Goal: Task Accomplishment & Management: Complete application form

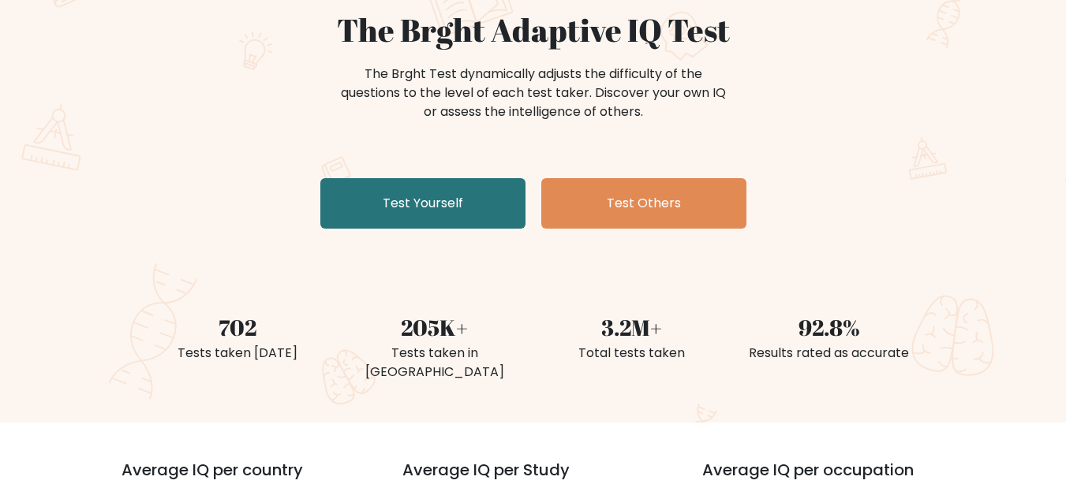
scroll to position [158, 0]
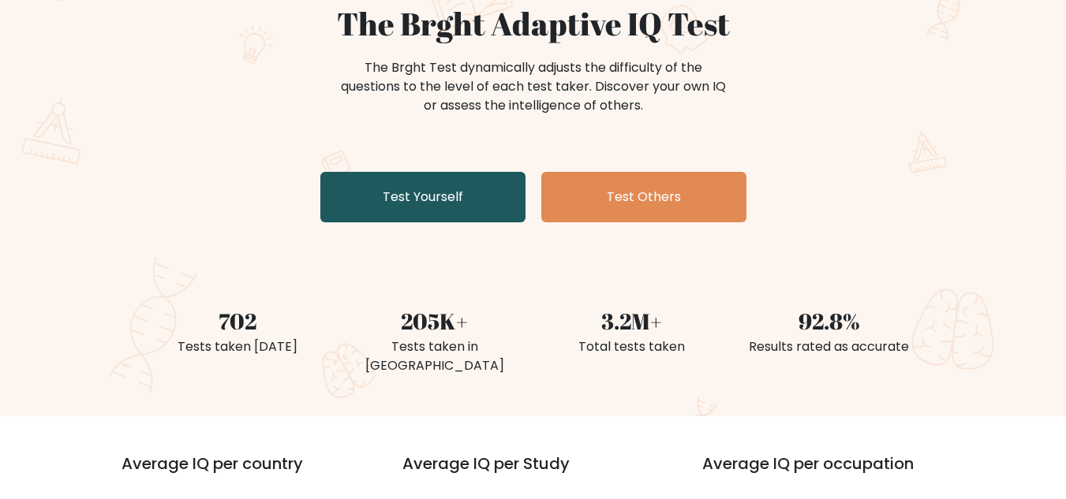
click at [435, 201] on link "Test Yourself" at bounding box center [422, 197] width 205 height 50
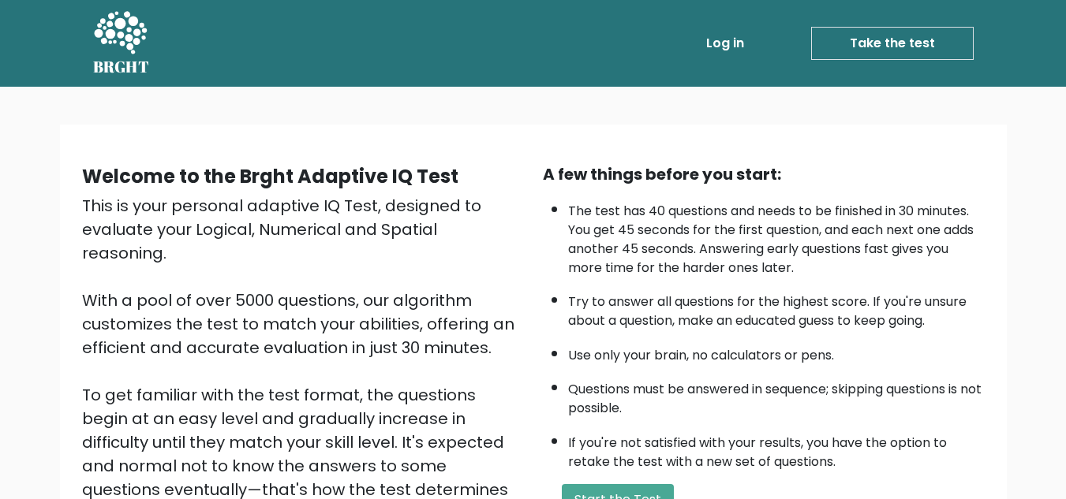
click at [889, 38] on link "Take the test" at bounding box center [892, 43] width 163 height 33
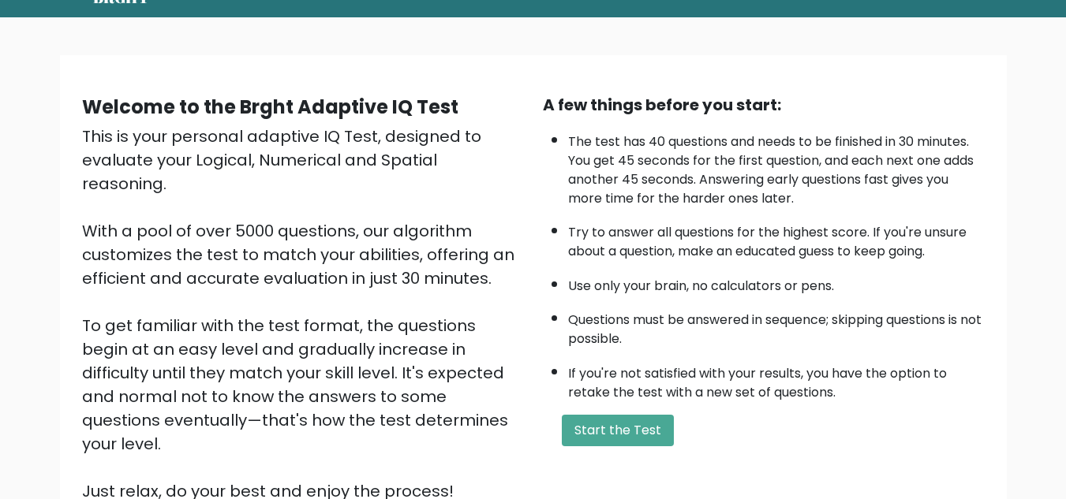
scroll to position [158, 0]
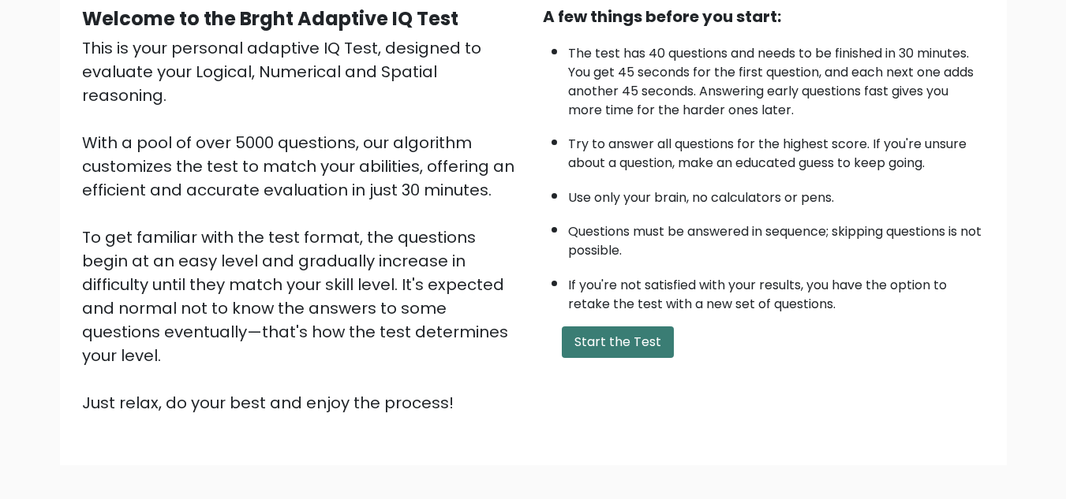
click at [627, 342] on button "Start the Test" at bounding box center [618, 343] width 112 height 32
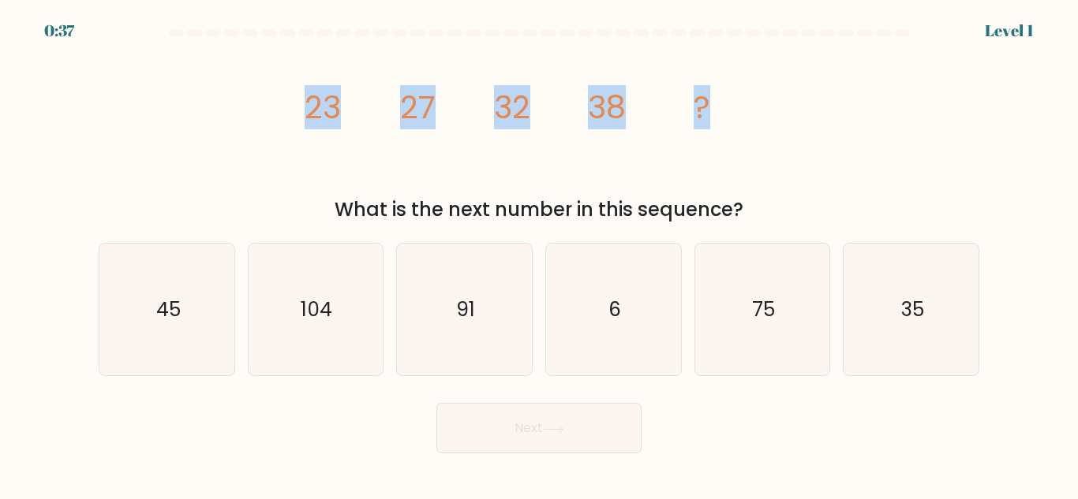
drag, startPoint x: 312, startPoint y: 105, endPoint x: 787, endPoint y: 129, distance: 474.8
click at [787, 129] on div "image/svg+xml 23 27 32 38 ? What is the next number in this sequence?" at bounding box center [538, 133] width 899 height 181
copy g "23 27 32 38 ?"
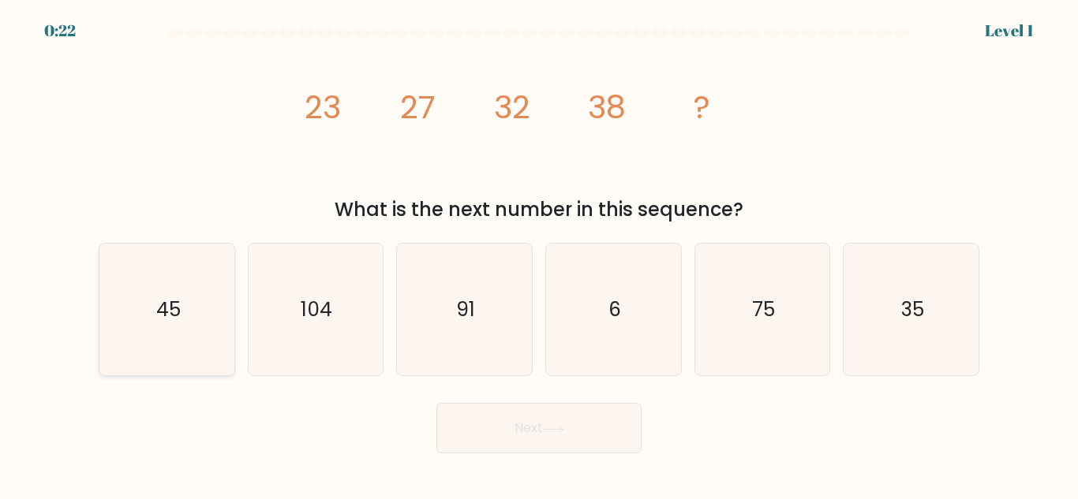
click at [166, 294] on icon "45" at bounding box center [167, 310] width 132 height 132
click at [539, 254] on input "a. 45" at bounding box center [539, 252] width 1 height 4
radio input "true"
click at [566, 437] on button "Next" at bounding box center [538, 428] width 205 height 50
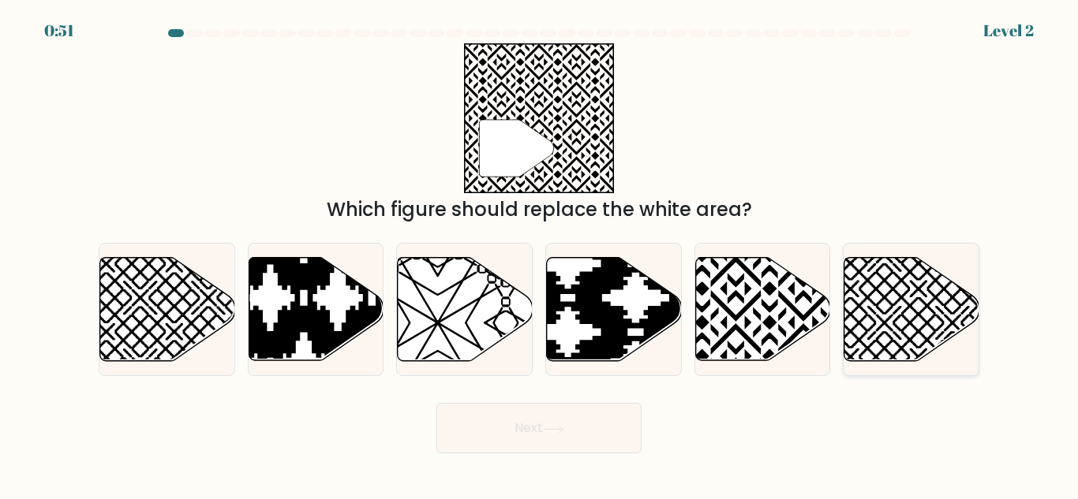
drag, startPoint x: 118, startPoint y: 245, endPoint x: 818, endPoint y: 291, distance: 702.2
click at [910, 288] on div "a. b. c. d." at bounding box center [538, 303] width 893 height 146
click at [157, 313] on icon at bounding box center [208, 365] width 271 height 271
click at [539, 254] on input "a." at bounding box center [539, 252] width 1 height 4
radio input "true"
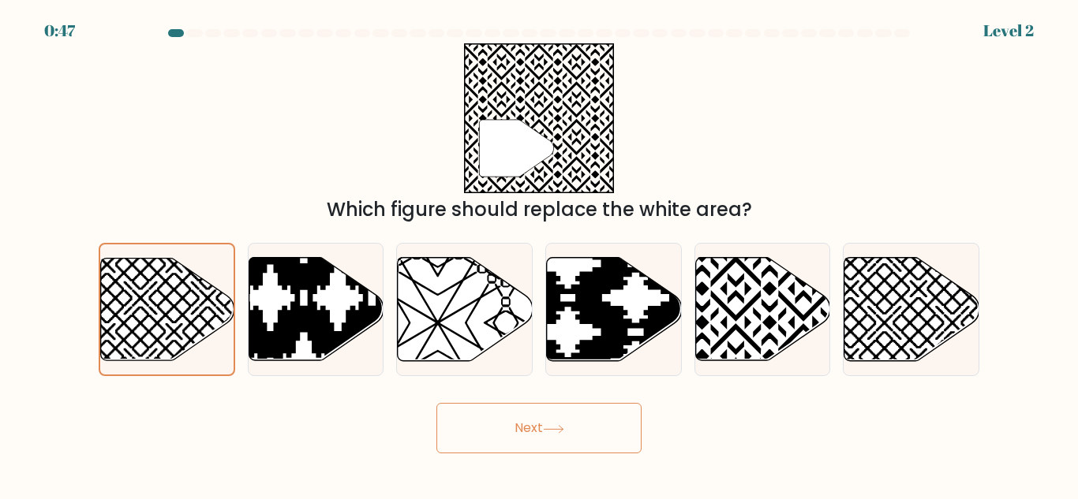
click at [540, 434] on button "Next" at bounding box center [538, 428] width 205 height 50
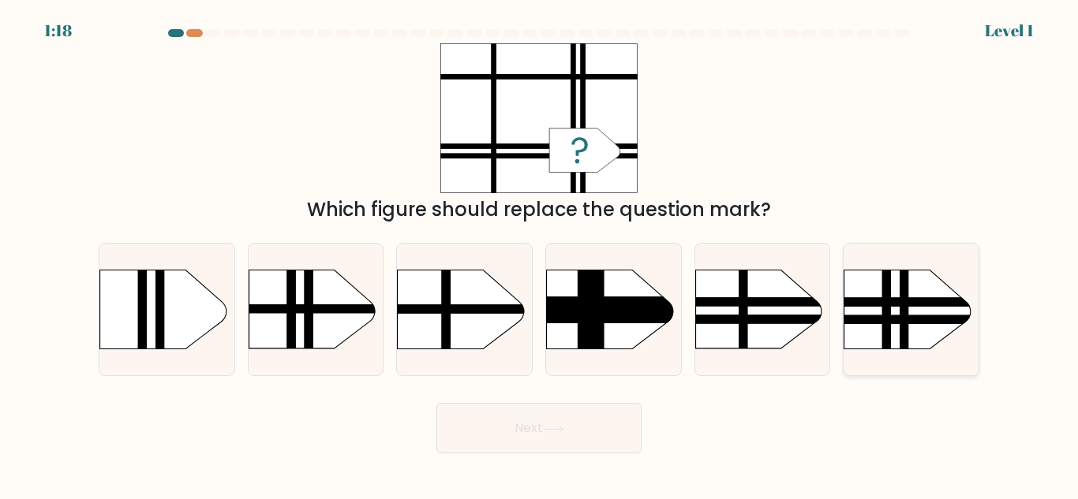
click at [875, 296] on rect at bounding box center [825, 252] width 350 height 267
click at [540, 254] on input "f." at bounding box center [539, 252] width 1 height 4
radio input "true"
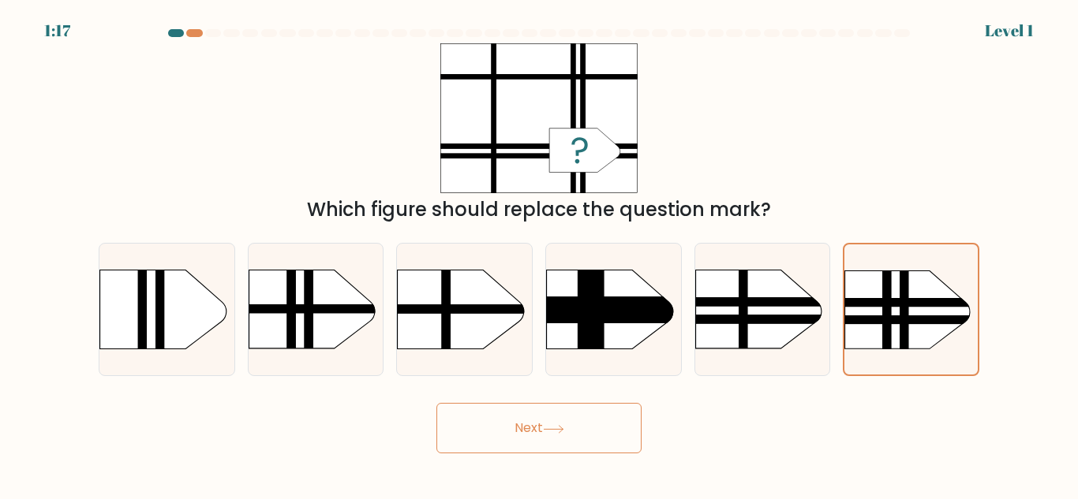
click at [518, 416] on button "Next" at bounding box center [538, 428] width 205 height 50
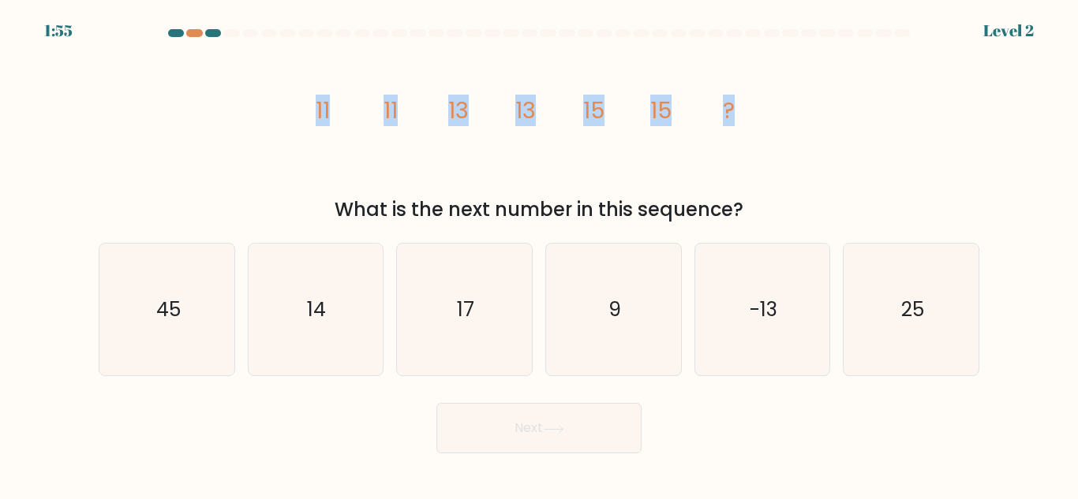
drag, startPoint x: 318, startPoint y: 107, endPoint x: 776, endPoint y: 114, distance: 457.7
click at [776, 114] on div "image/svg+xml 11 11 13 13 15 15 ? What is the next number in this sequence?" at bounding box center [538, 133] width 899 height 181
copy g "11 11 13 13 15 15 ?"
click at [457, 297] on icon "17" at bounding box center [464, 310] width 132 height 132
click at [539, 254] on input "c. 17" at bounding box center [539, 252] width 1 height 4
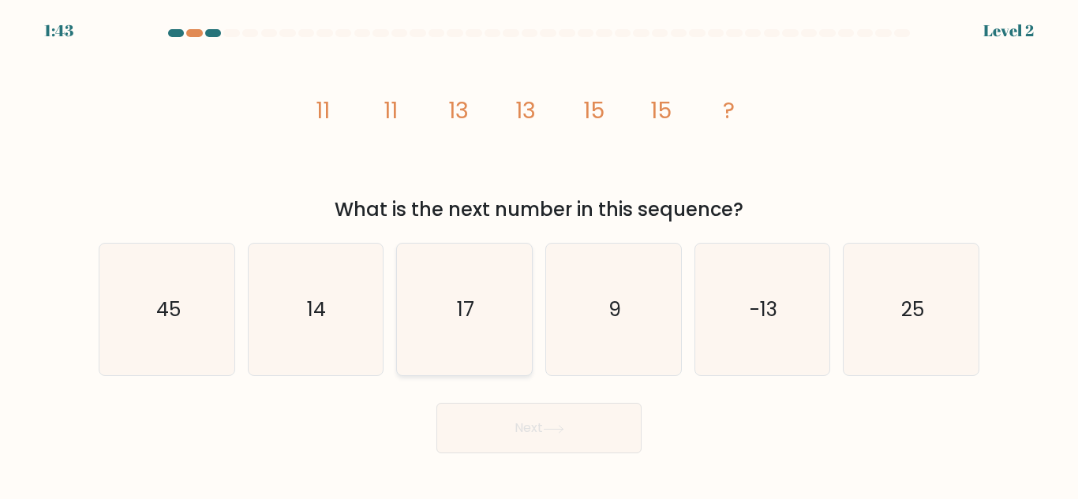
radio input "true"
click at [568, 444] on button "Next" at bounding box center [538, 428] width 205 height 50
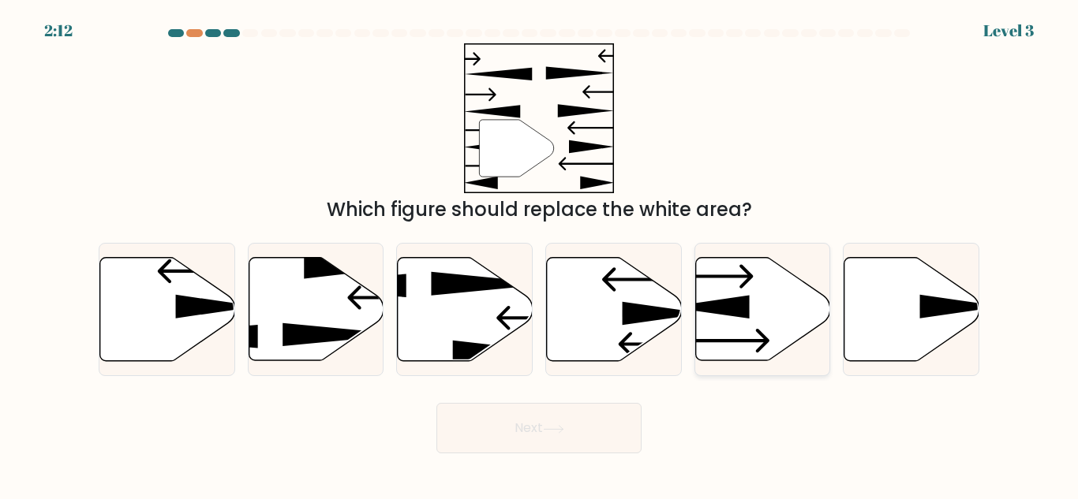
click at [725, 311] on icon at bounding box center [707, 308] width 81 height 24
click at [540, 254] on input "e." at bounding box center [539, 252] width 1 height 4
radio input "true"
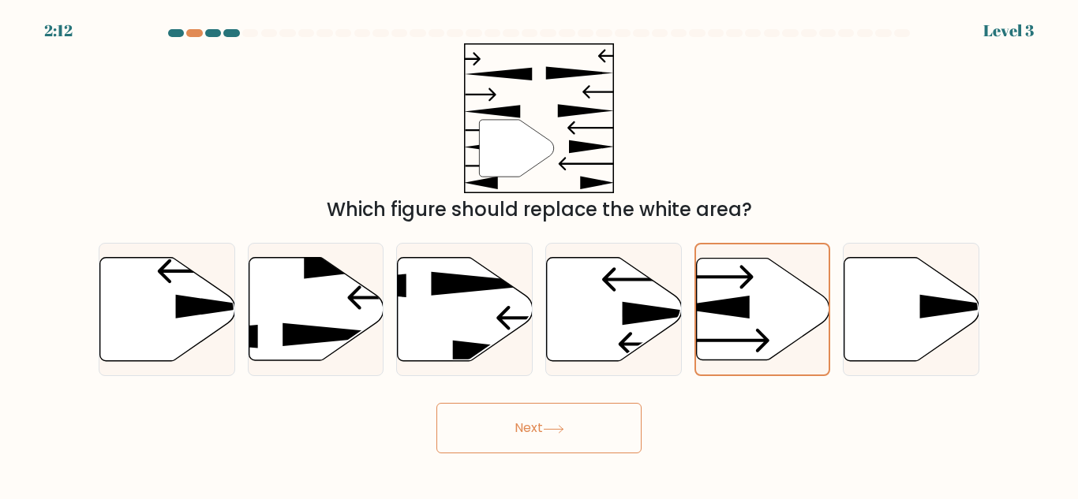
click at [564, 436] on button "Next" at bounding box center [538, 428] width 205 height 50
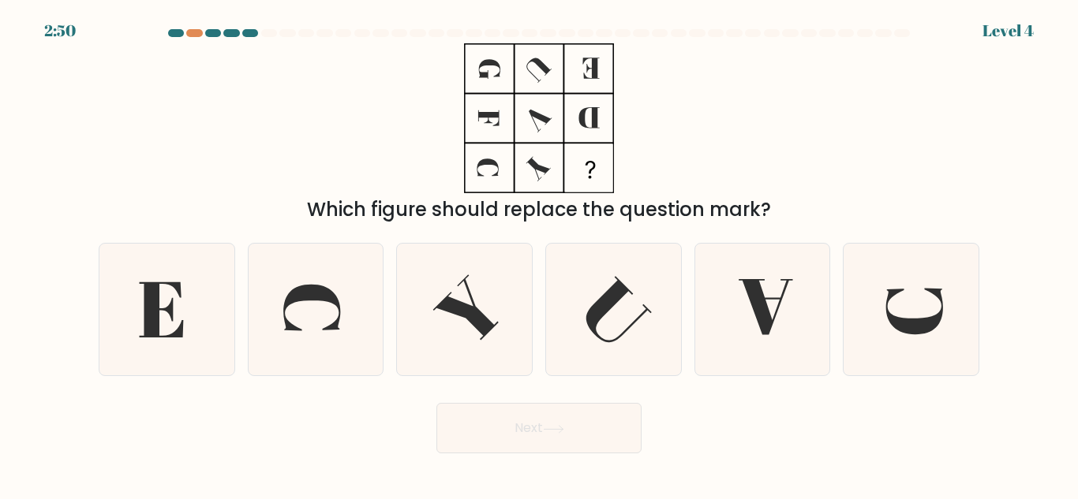
drag, startPoint x: 486, startPoint y: 62, endPoint x: 572, endPoint y: 170, distance: 138.1
click at [572, 170] on icon at bounding box center [538, 118] width 197 height 150
click at [588, 318] on icon at bounding box center [617, 309] width 65 height 66
click at [540, 254] on input "d." at bounding box center [539, 252] width 1 height 4
radio input "true"
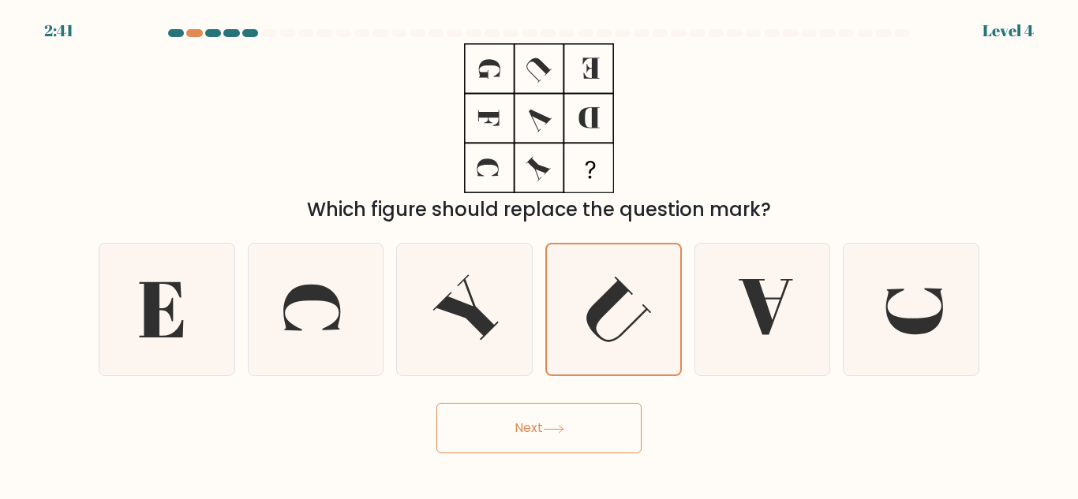
click at [599, 409] on button "Next" at bounding box center [538, 428] width 205 height 50
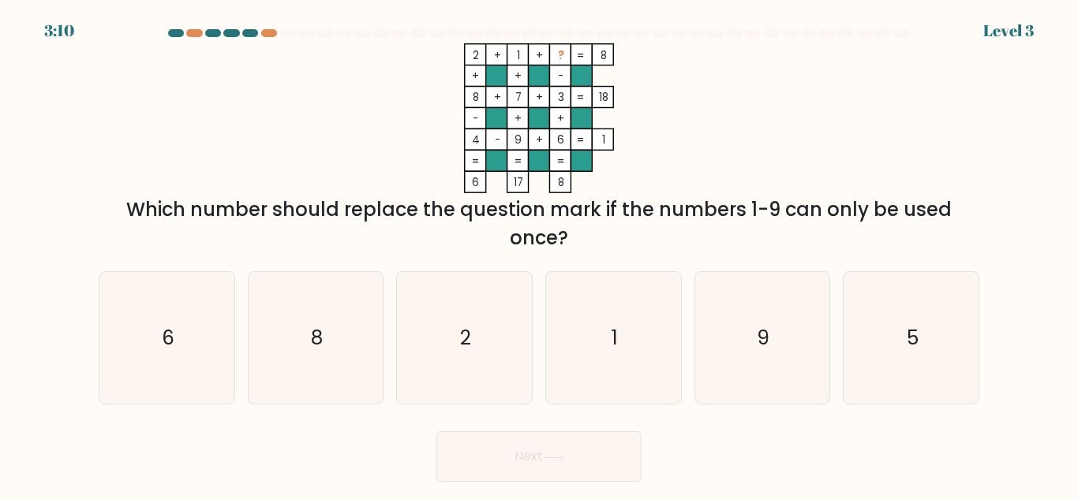
drag, startPoint x: 472, startPoint y: 53, endPoint x: 813, endPoint y: 246, distance: 391.8
click at [813, 246] on div "2 + 1 + ? 8 + + - 8 + 7 + 3 18 - + + 4 - 9 + 6 = 1 = = = = 6 17 8 = Which numbe…" at bounding box center [538, 147] width 899 height 209
copy div "2 + 1 + ? 8 + + - 8 + 7 + 3 18 - + + 4 - 9 + 6 = 1 = = = = 6 17 8 = Which numbe…"
click at [633, 159] on icon "2 + 1 + ? 8 + + - 8 + 7 + 3 18 - + + 4 - 9 + 6 = 1 = = = = 6 17 8 =" at bounding box center [538, 118] width 473 height 150
click at [934, 333] on icon "5" at bounding box center [911, 338] width 132 height 132
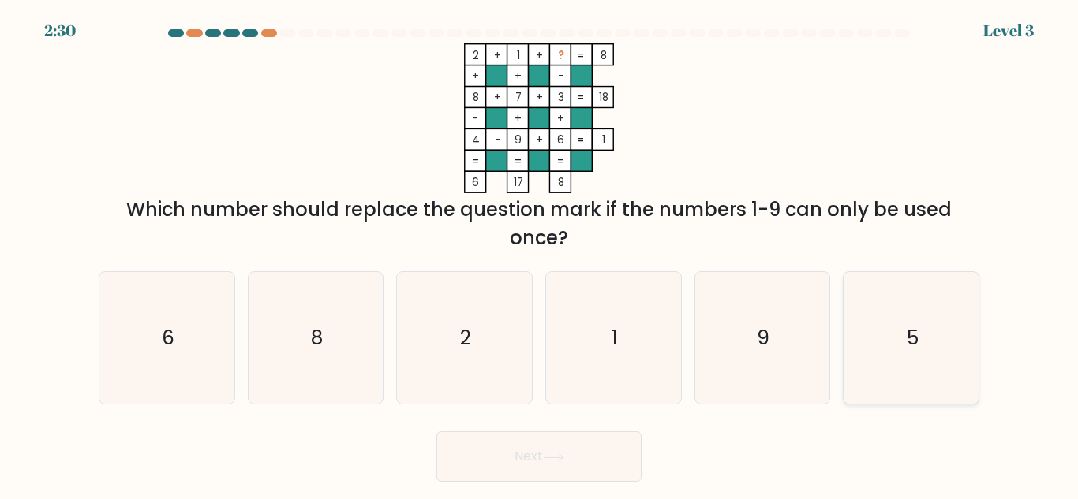
click at [540, 254] on input "f. 5" at bounding box center [539, 252] width 1 height 4
radio input "true"
click at [572, 453] on button "Next" at bounding box center [538, 457] width 205 height 50
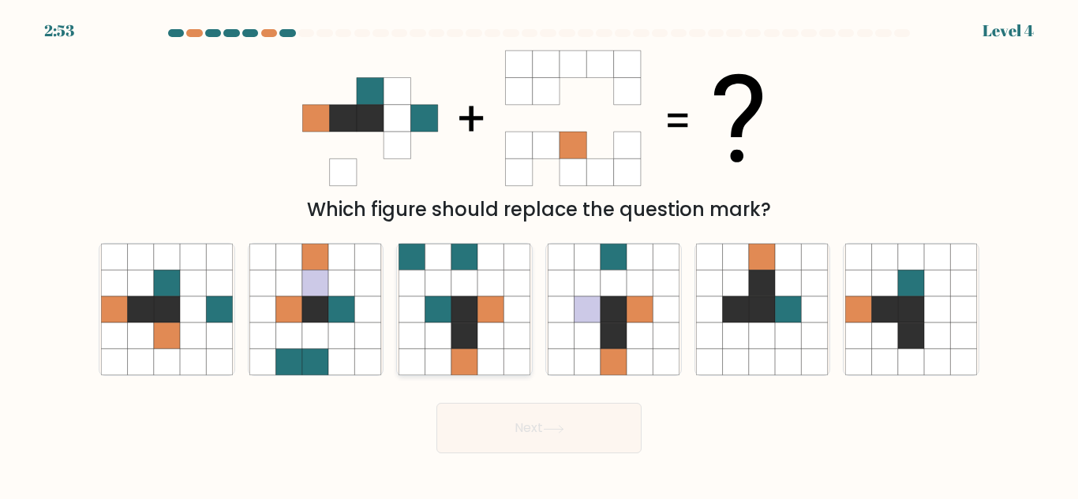
click at [469, 324] on icon at bounding box center [464, 336] width 26 height 26
click at [539, 254] on input "c." at bounding box center [539, 252] width 1 height 4
radio input "true"
click at [570, 428] on button "Next" at bounding box center [538, 428] width 205 height 50
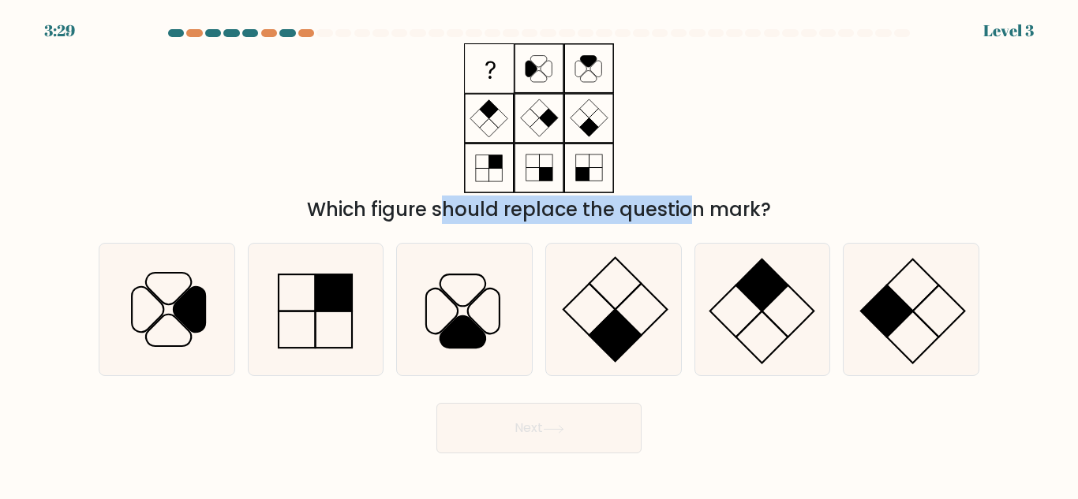
drag, startPoint x: 486, startPoint y: 72, endPoint x: 559, endPoint y: 197, distance: 145.3
click at [559, 197] on div "Which figure should replace the question mark?" at bounding box center [538, 133] width 899 height 181
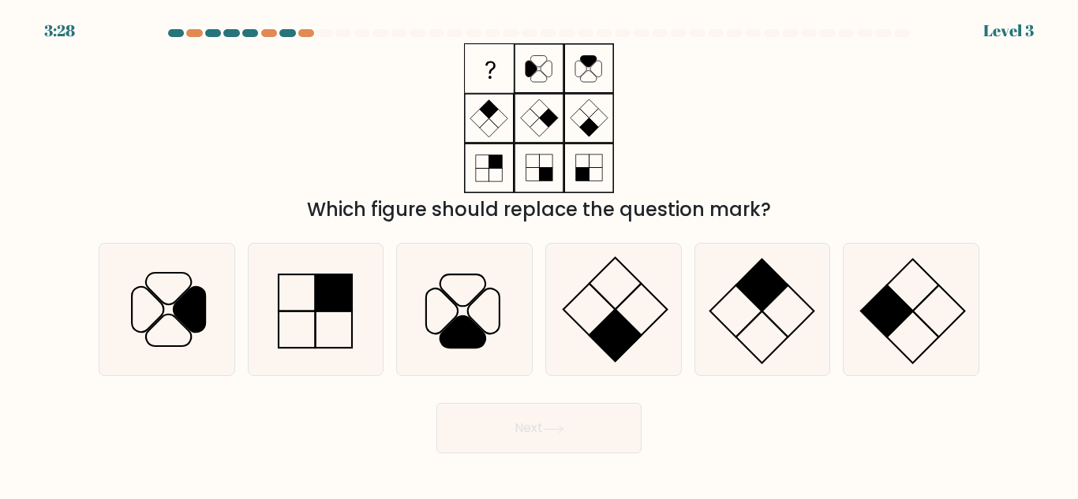
click at [423, 152] on div "Which figure should replace the question mark?" at bounding box center [538, 133] width 899 height 181
click at [140, 305] on icon at bounding box center [167, 310] width 132 height 132
click at [539, 254] on input "a." at bounding box center [539, 252] width 1 height 4
radio input "true"
click at [544, 419] on button "Next" at bounding box center [538, 428] width 205 height 50
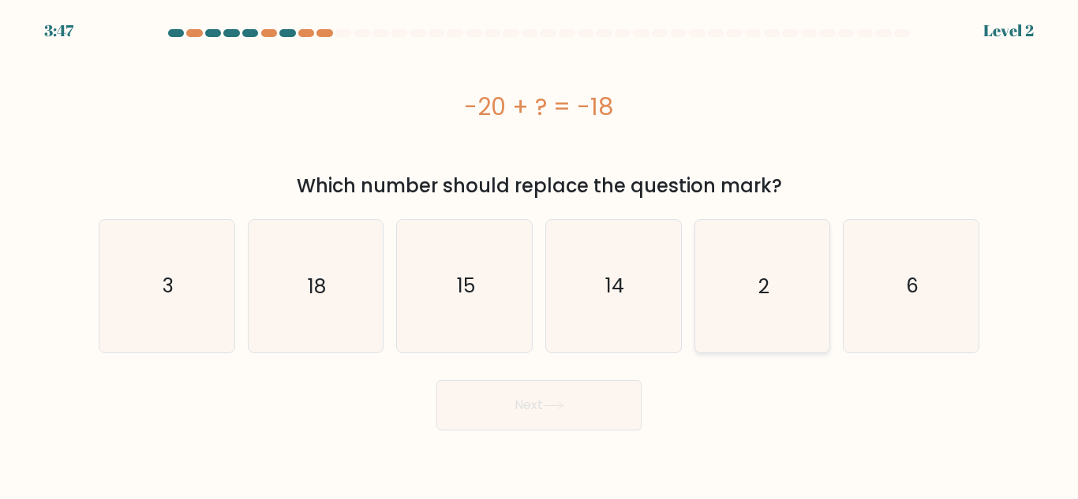
click at [758, 298] on text "2" at bounding box center [763, 286] width 11 height 28
click at [540, 254] on input "e. 2" at bounding box center [539, 252] width 1 height 4
radio input "true"
click at [531, 411] on button "Next" at bounding box center [538, 405] width 205 height 50
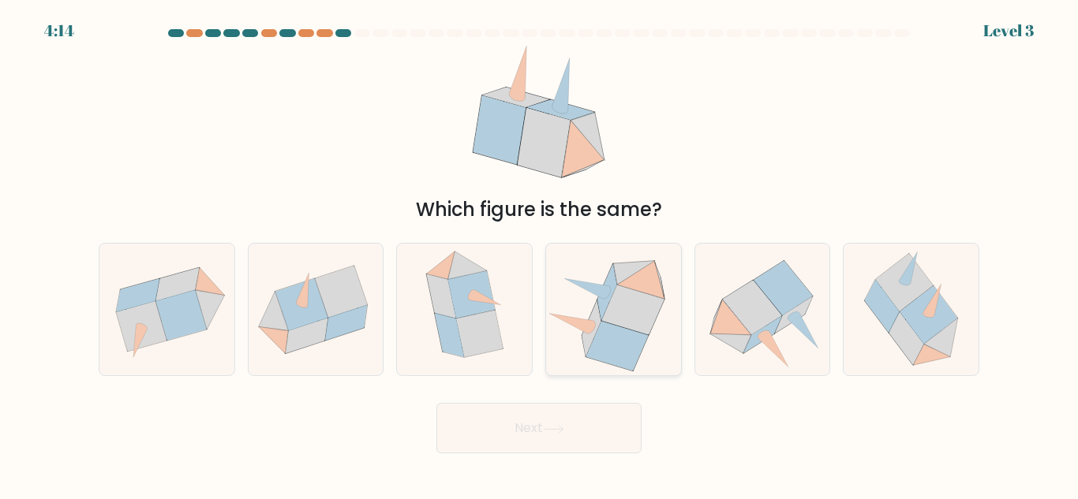
click at [631, 313] on icon at bounding box center [632, 311] width 62 height 50
click at [540, 254] on input "d." at bounding box center [539, 252] width 1 height 4
radio input "true"
click at [576, 438] on button "Next" at bounding box center [538, 428] width 205 height 50
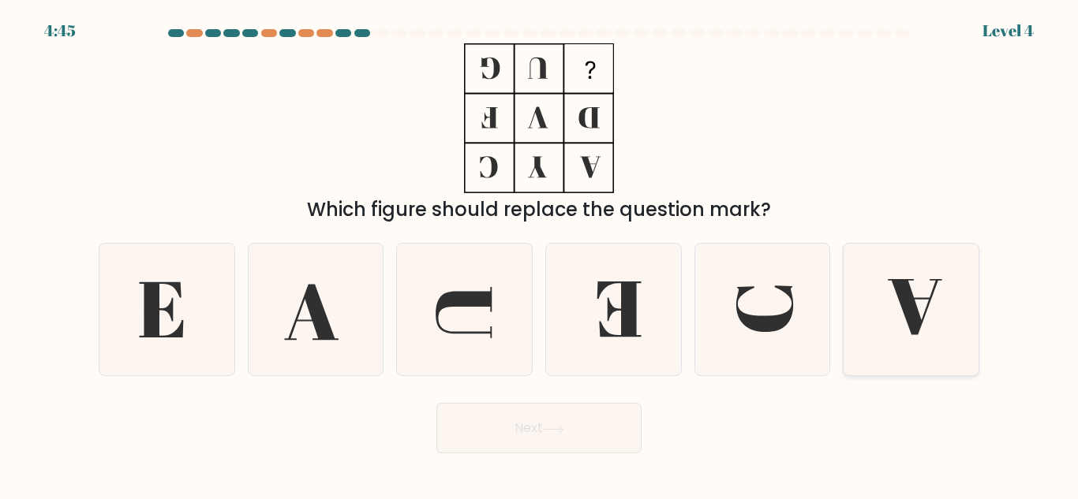
click at [918, 305] on icon at bounding box center [911, 310] width 132 height 132
click at [540, 254] on input "f." at bounding box center [539, 252] width 1 height 4
radio input "true"
click at [554, 433] on icon at bounding box center [553, 429] width 21 height 9
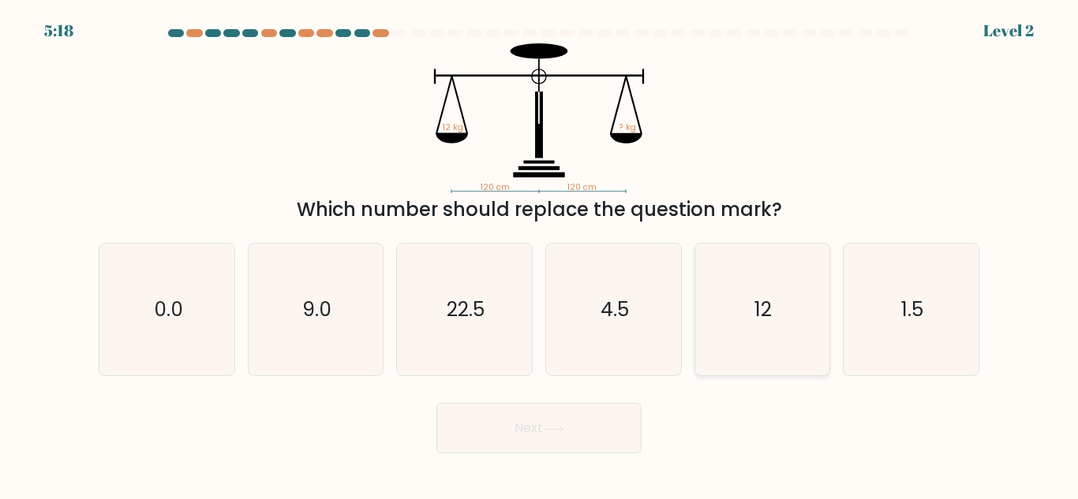
click at [747, 300] on icon "12" at bounding box center [762, 310] width 132 height 132
click at [540, 254] on input "e. 12" at bounding box center [539, 252] width 1 height 4
radio input "true"
click at [525, 418] on button "Next" at bounding box center [538, 428] width 205 height 50
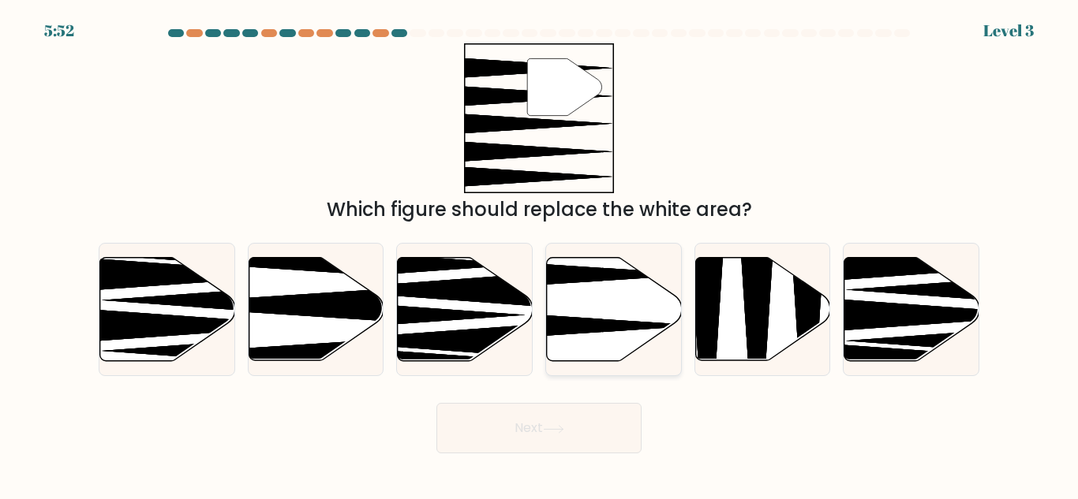
click at [600, 319] on icon at bounding box center [614, 309] width 135 height 103
click at [540, 254] on input "d." at bounding box center [539, 252] width 1 height 4
radio input "true"
click at [581, 424] on button "Next" at bounding box center [538, 428] width 205 height 50
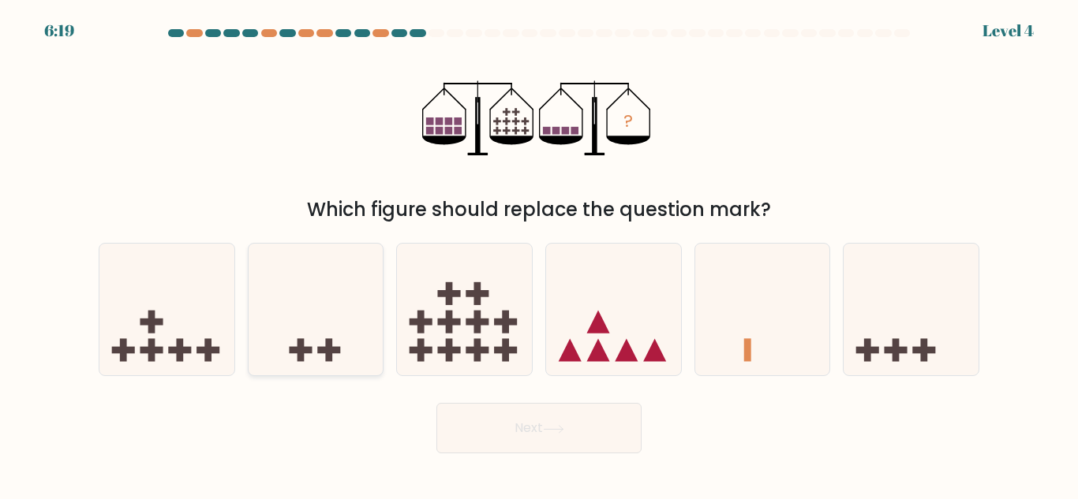
click at [298, 348] on rect at bounding box center [300, 350] width 23 height 7
click at [539, 254] on input "b." at bounding box center [539, 252] width 1 height 4
radio input "true"
click at [523, 417] on button "Next" at bounding box center [538, 428] width 205 height 50
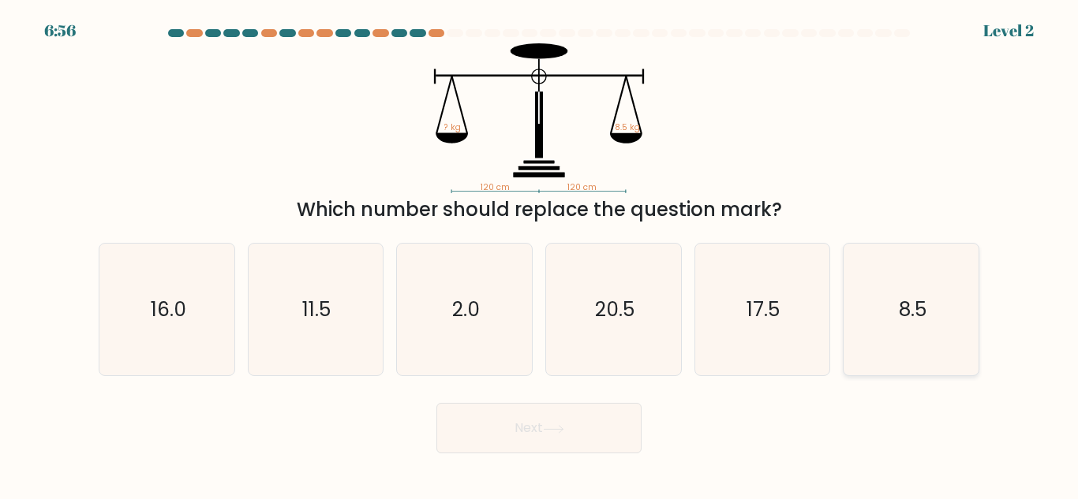
click at [936, 294] on icon "8.5" at bounding box center [911, 310] width 132 height 132
click at [540, 254] on input "f. 8.5" at bounding box center [539, 252] width 1 height 4
radio input "true"
click at [576, 417] on button "Next" at bounding box center [538, 428] width 205 height 50
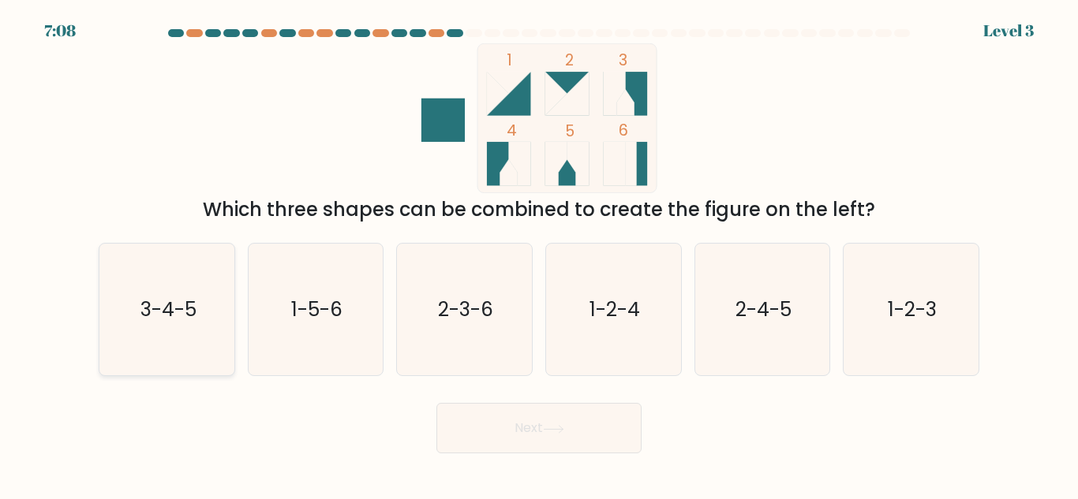
click at [174, 312] on text "3-4-5" at bounding box center [168, 310] width 56 height 28
click at [539, 254] on input "a. 3-4-5" at bounding box center [539, 252] width 1 height 4
radio input "true"
click at [503, 413] on button "Next" at bounding box center [538, 428] width 205 height 50
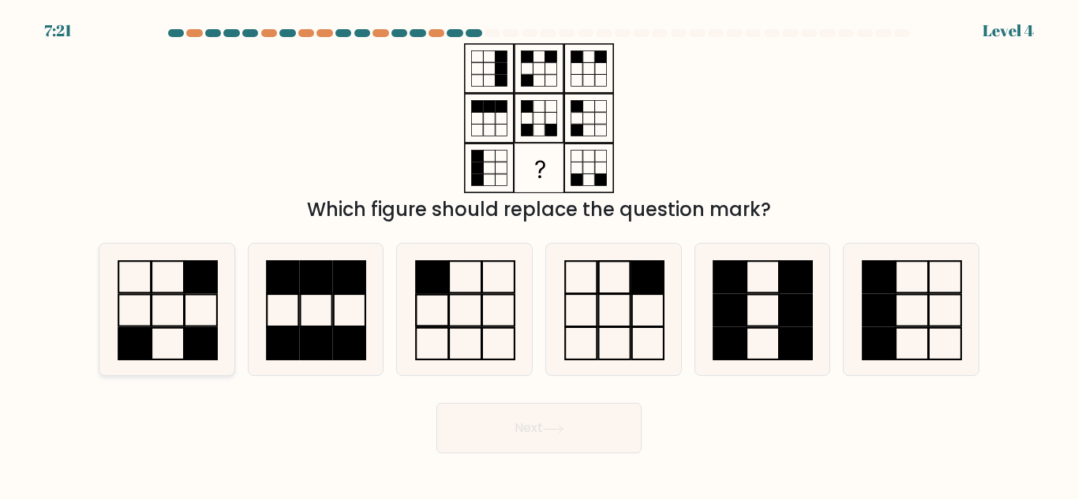
click at [159, 311] on icon at bounding box center [167, 310] width 132 height 132
click at [539, 254] on input "a." at bounding box center [539, 252] width 1 height 4
radio input "true"
click at [523, 422] on button "Next" at bounding box center [538, 428] width 205 height 50
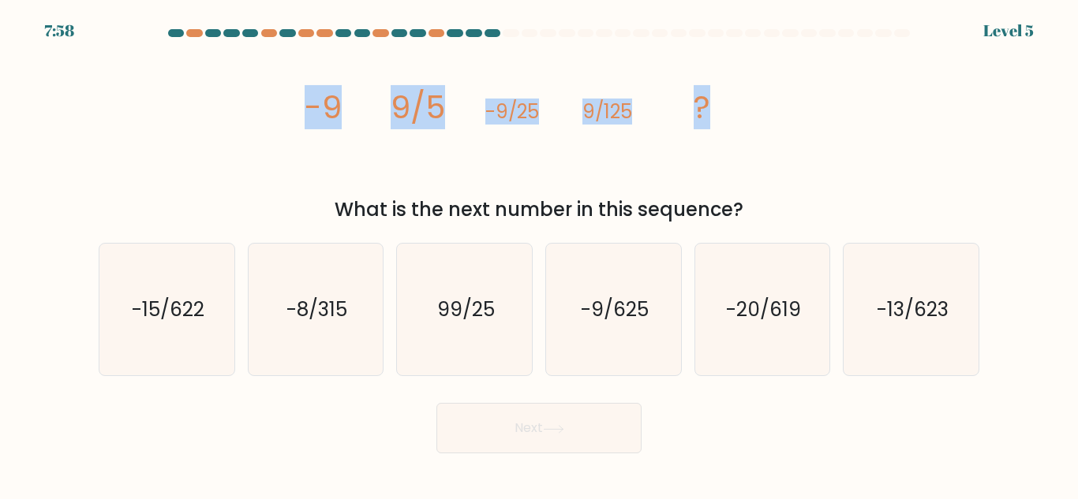
drag, startPoint x: 308, startPoint y: 104, endPoint x: 793, endPoint y: 130, distance: 485.1
click at [793, 130] on div "image/svg+xml -9 9/5 -9/25 9/125 ? What is the next number in this sequence?" at bounding box center [538, 133] width 899 height 181
copy g "-9 9/5 -9/25 9/125 ?"
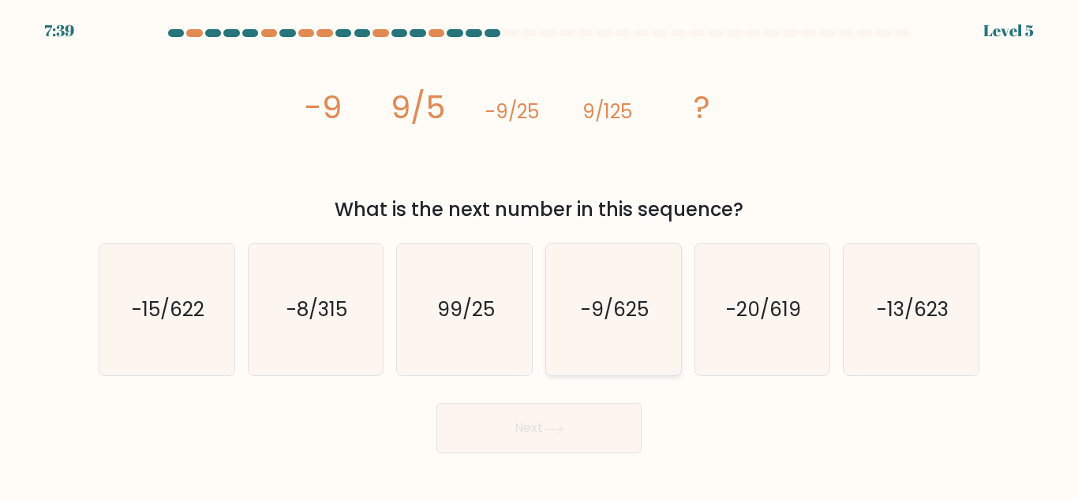
drag, startPoint x: 642, startPoint y: 341, endPoint x: 630, endPoint y: 348, distance: 13.8
click at [642, 340] on icon "-9/625" at bounding box center [614, 310] width 132 height 132
click at [540, 254] on input "d. -9/625" at bounding box center [539, 252] width 1 height 4
radio input "true"
click at [571, 430] on button "Next" at bounding box center [538, 428] width 205 height 50
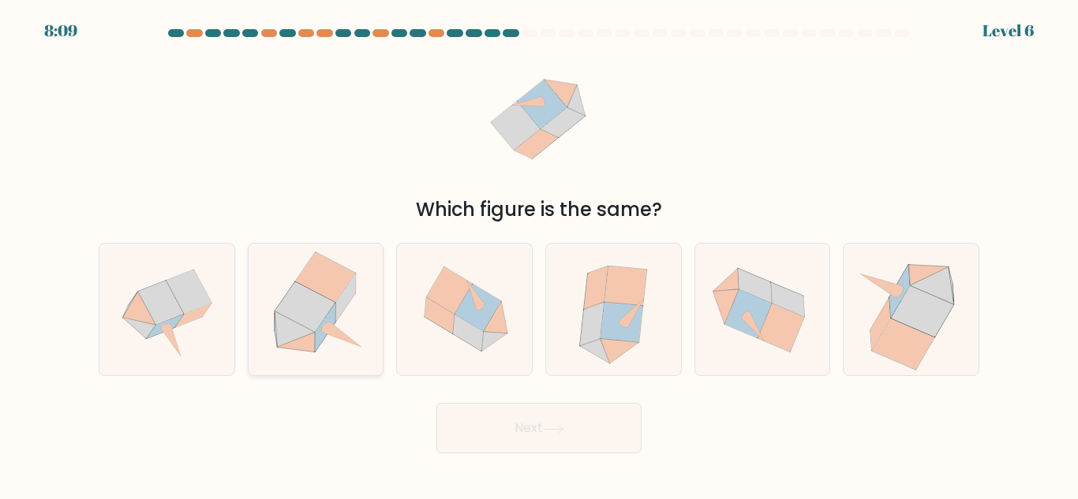
drag, startPoint x: 316, startPoint y: 308, endPoint x: 306, endPoint y: 305, distance: 10.3
click at [315, 308] on icon at bounding box center [305, 307] width 60 height 50
click at [539, 254] on input "b." at bounding box center [539, 252] width 1 height 4
radio input "true"
click at [564, 432] on icon at bounding box center [553, 429] width 21 height 9
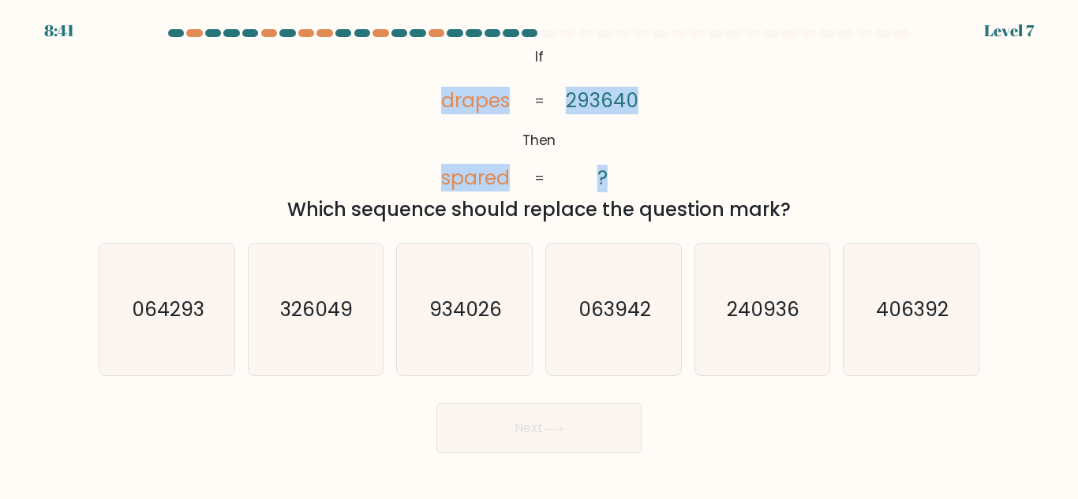
drag, startPoint x: 438, startPoint y: 98, endPoint x: 619, endPoint y: 163, distance: 192.7
click at [618, 162] on icon "@import url('https://fonts.googleapis.com/css?family=Abril+Fatface:400,100,100i…" at bounding box center [538, 118] width 243 height 150
copy icon "drapes spared 293640 ?"
click at [638, 149] on icon "@import url('https://fonts.googleapis.com/css?family=Abril+Fatface:400,100,100i…" at bounding box center [538, 118] width 243 height 150
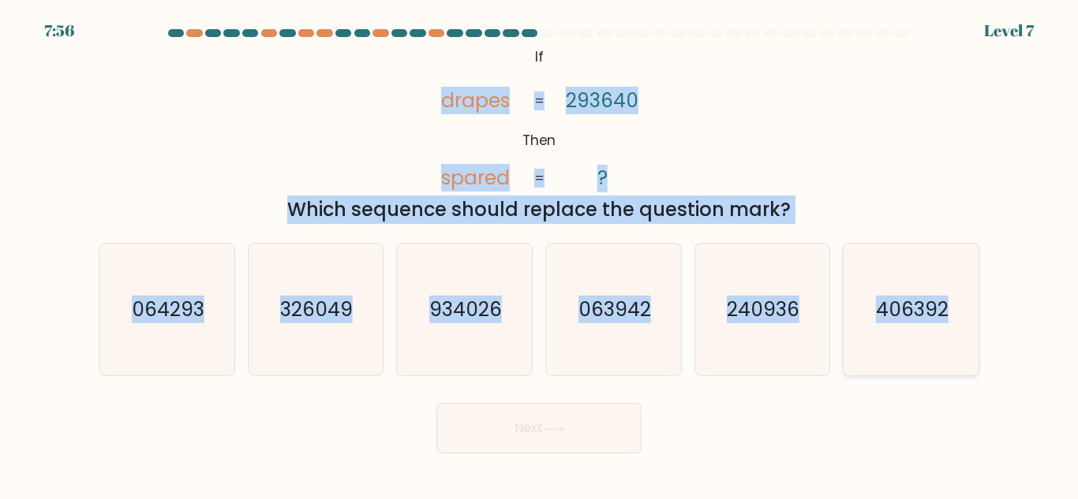
drag, startPoint x: 446, startPoint y: 96, endPoint x: 962, endPoint y: 334, distance: 568.0
click at [962, 334] on form "If ?" at bounding box center [539, 241] width 1078 height 424
copy form "drapes spared 293640 ? = = Which sequence should replace the question mark? a. …"
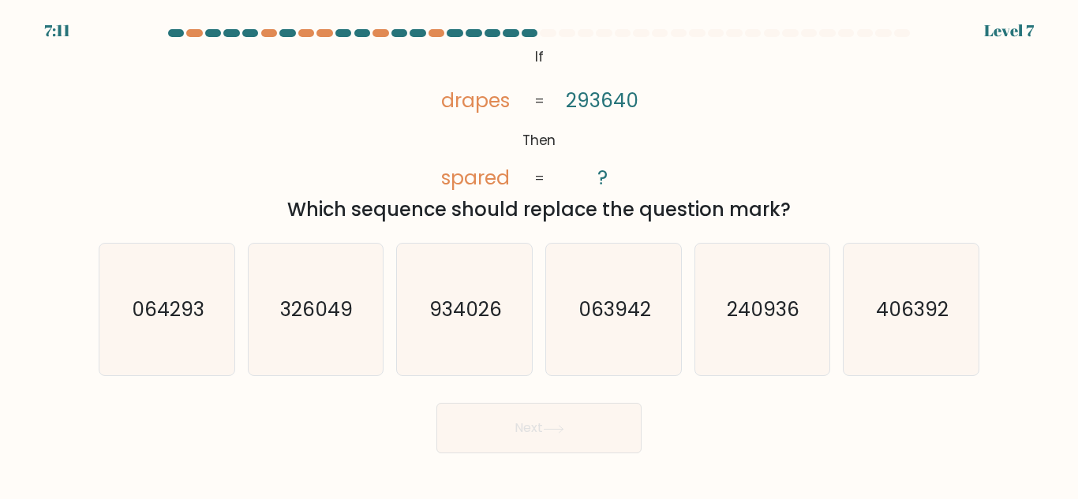
click at [362, 421] on div "Next" at bounding box center [538, 424] width 899 height 58
click at [183, 320] on text "064293" at bounding box center [168, 310] width 73 height 28
click at [539, 254] on input "a. 064293" at bounding box center [539, 252] width 1 height 4
radio input "true"
click at [574, 425] on button "Next" at bounding box center [538, 428] width 205 height 50
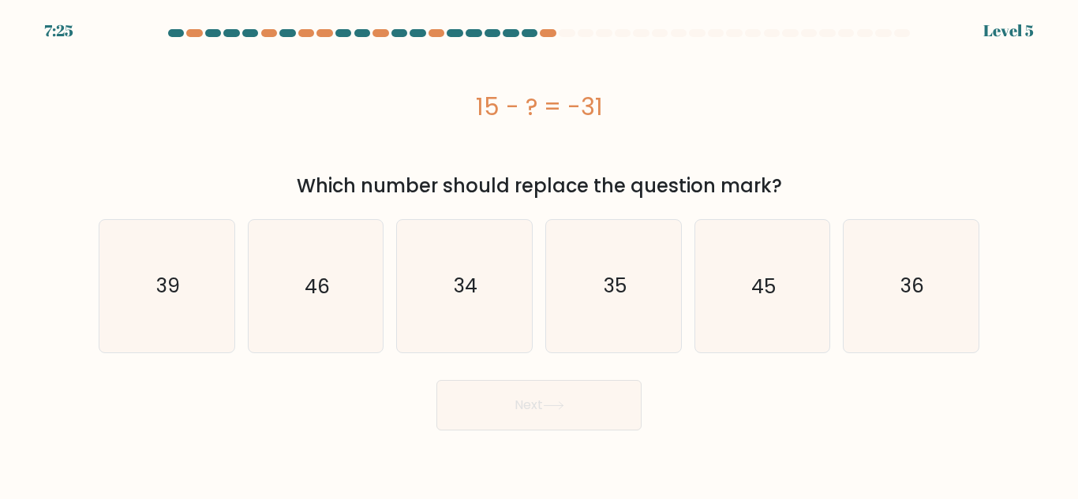
drag, startPoint x: 473, startPoint y: 99, endPoint x: 646, endPoint y: 120, distance: 174.8
click at [648, 120] on div "15 - ? = -31" at bounding box center [539, 107] width 881 height 36
copy div "15 - ? = -31"
click at [315, 286] on text "46" at bounding box center [317, 286] width 25 height 28
click at [539, 254] on input "b. 46" at bounding box center [539, 252] width 1 height 4
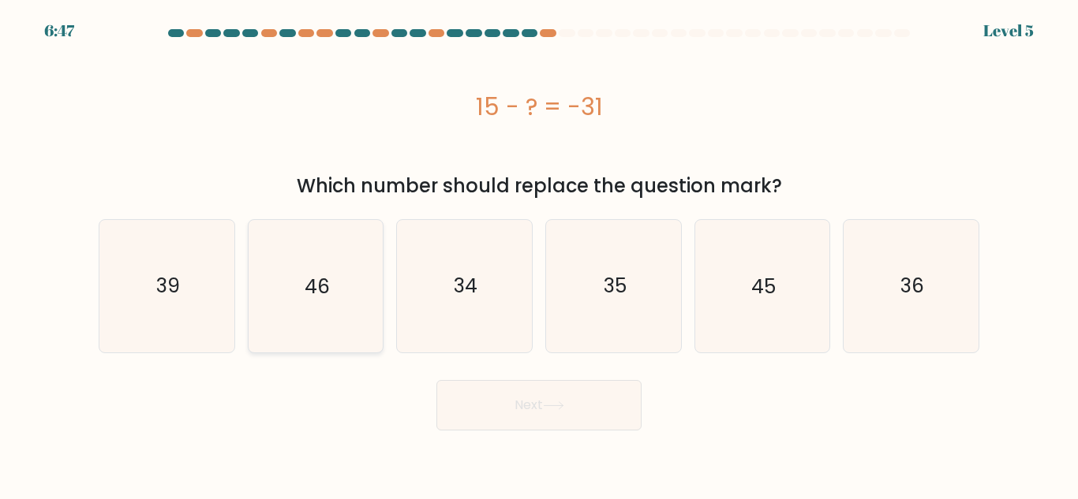
radio input "true"
click at [510, 417] on button "Next" at bounding box center [538, 405] width 205 height 50
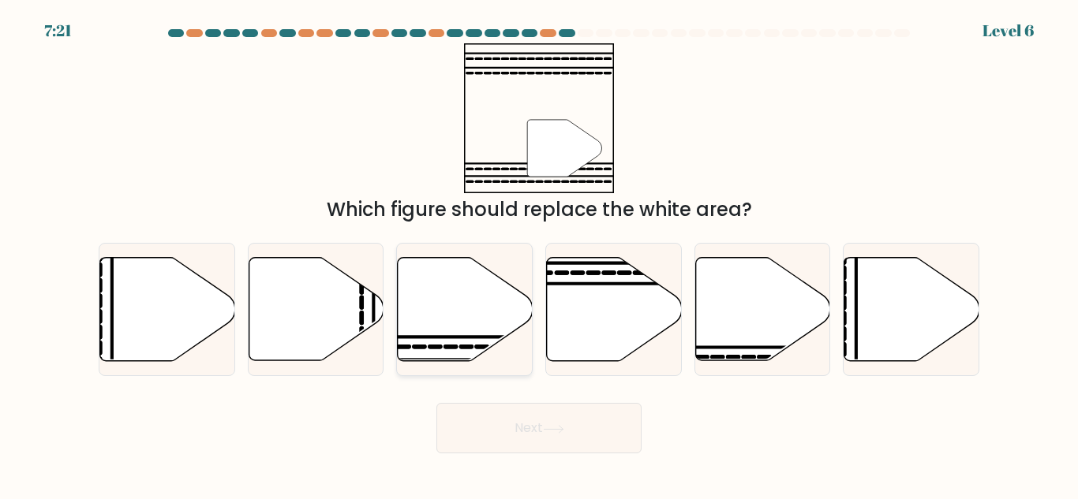
click at [450, 337] on line at bounding box center [418, 337] width 271 height 0
click at [539, 254] on input "c." at bounding box center [539, 252] width 1 height 4
radio input "true"
click at [524, 423] on button "Next" at bounding box center [538, 428] width 205 height 50
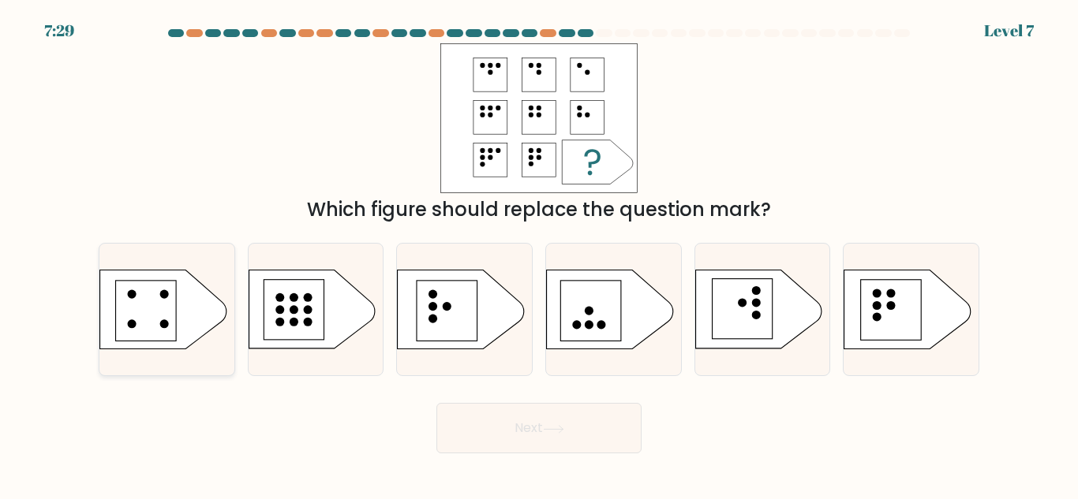
click at [141, 327] on rect at bounding box center [146, 311] width 60 height 60
click at [539, 254] on input "a." at bounding box center [539, 252] width 1 height 4
radio input "true"
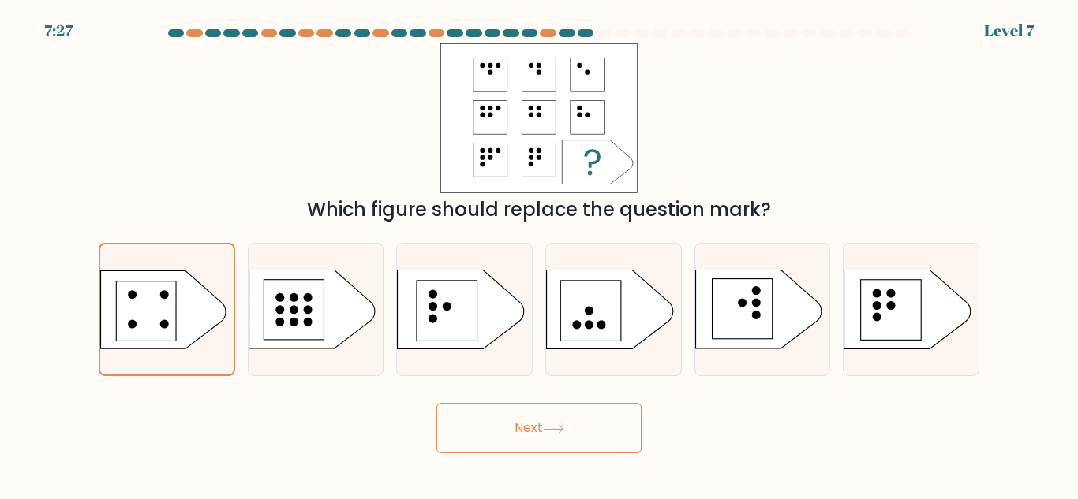
click at [552, 435] on button "Next" at bounding box center [538, 428] width 205 height 50
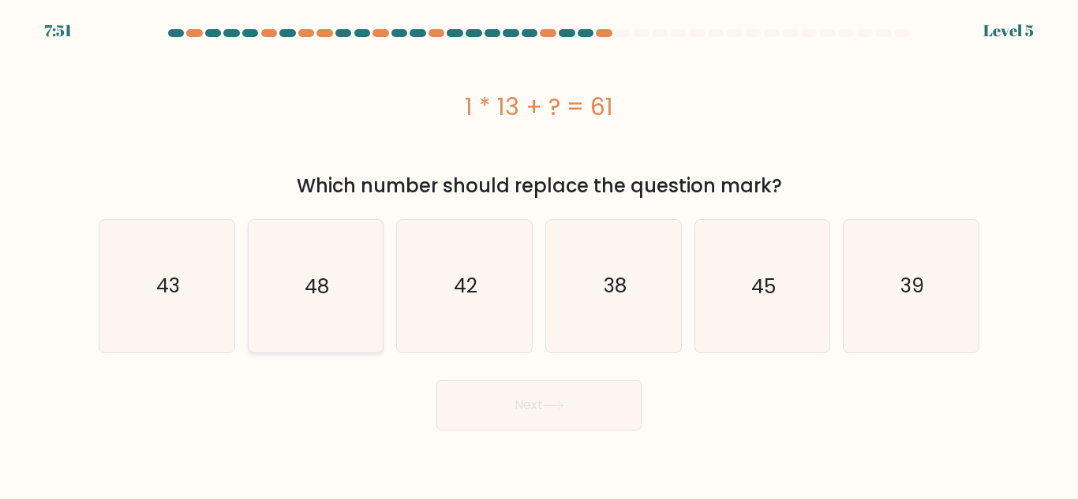
click at [317, 308] on icon "48" at bounding box center [315, 286] width 132 height 132
click at [539, 254] on input "b. 48" at bounding box center [539, 252] width 1 height 4
radio input "true"
click at [608, 404] on button "Next" at bounding box center [538, 405] width 205 height 50
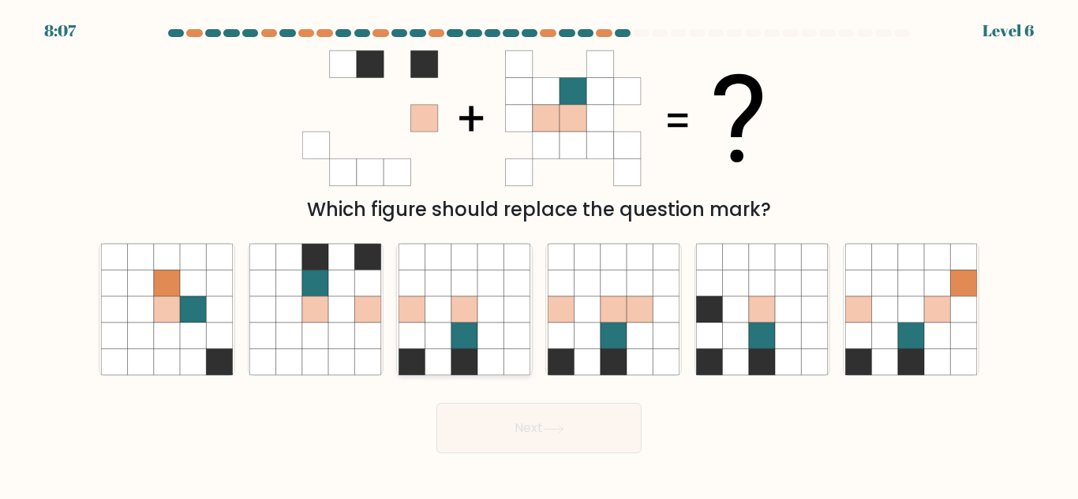
drag, startPoint x: 354, startPoint y: 277, endPoint x: 436, endPoint y: 275, distance: 82.1
click at [356, 277] on icon at bounding box center [315, 310] width 132 height 132
click at [539, 254] on input "b." at bounding box center [539, 252] width 1 height 4
radio input "true"
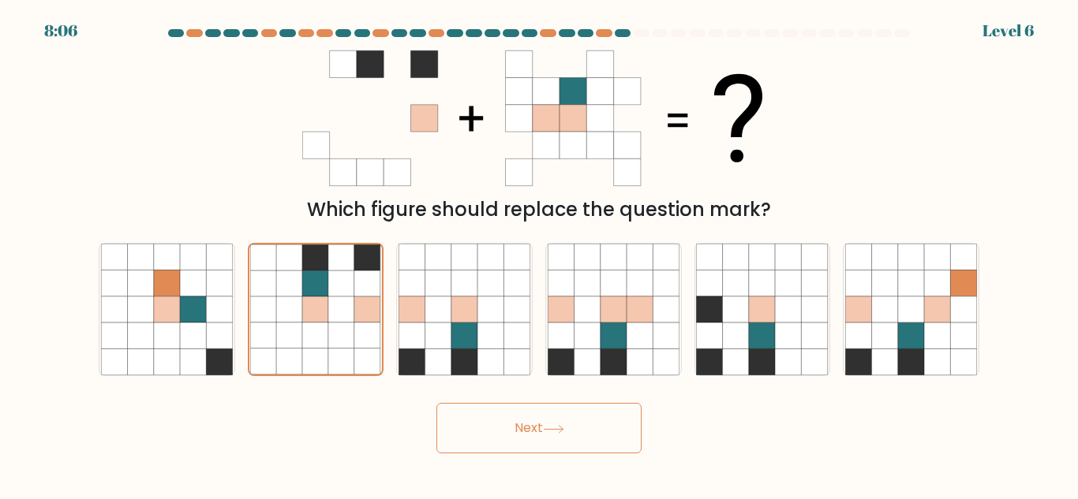
click at [563, 430] on icon at bounding box center [553, 429] width 21 height 9
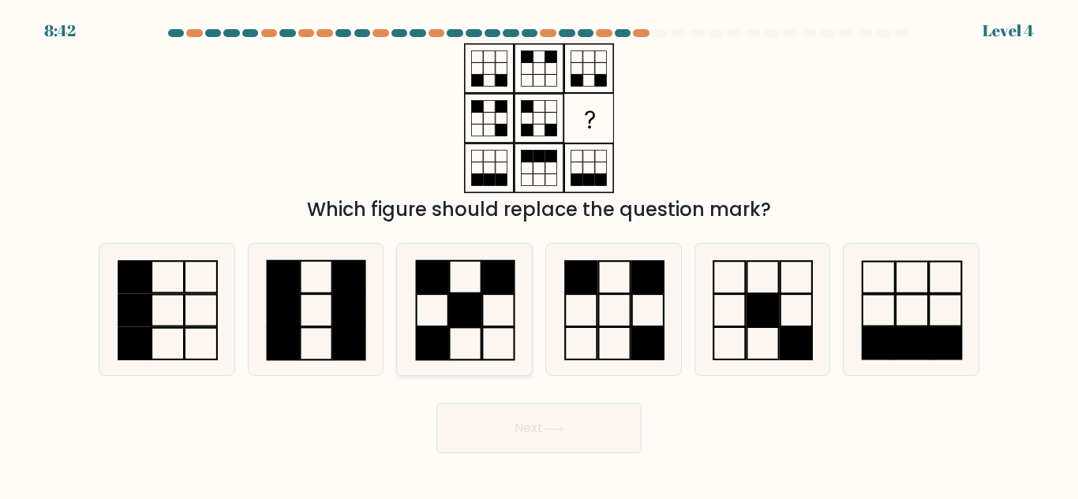
click at [483, 320] on rect at bounding box center [499, 310] width 32 height 32
click at [539, 254] on input "c." at bounding box center [539, 252] width 1 height 4
radio input "true"
click at [559, 428] on icon at bounding box center [553, 429] width 21 height 9
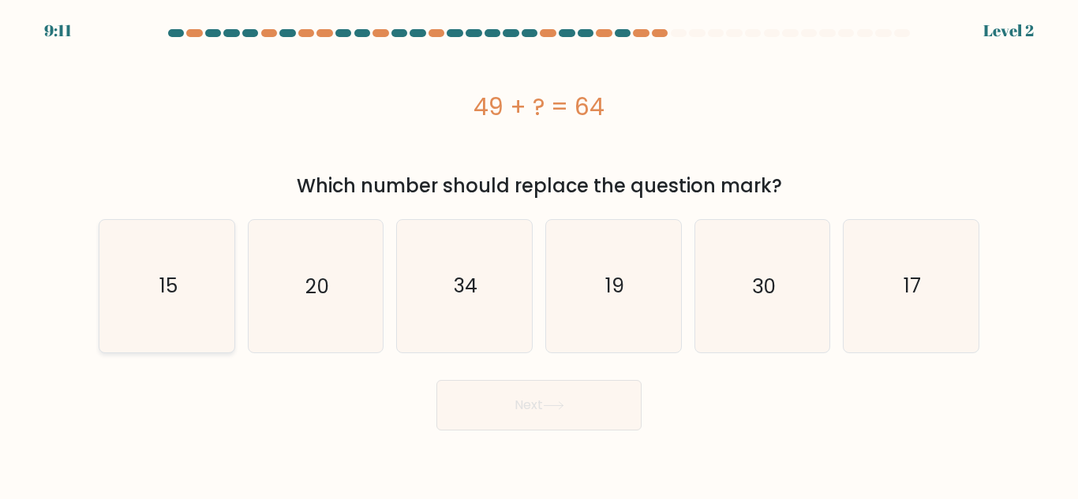
click at [144, 279] on icon "15" at bounding box center [167, 286] width 132 height 132
click at [539, 254] on input "a. 15" at bounding box center [539, 252] width 1 height 4
radio input "true"
drag, startPoint x: 533, startPoint y: 409, endPoint x: 523, endPoint y: 417, distance: 12.9
click at [533, 409] on button "Next" at bounding box center [538, 405] width 205 height 50
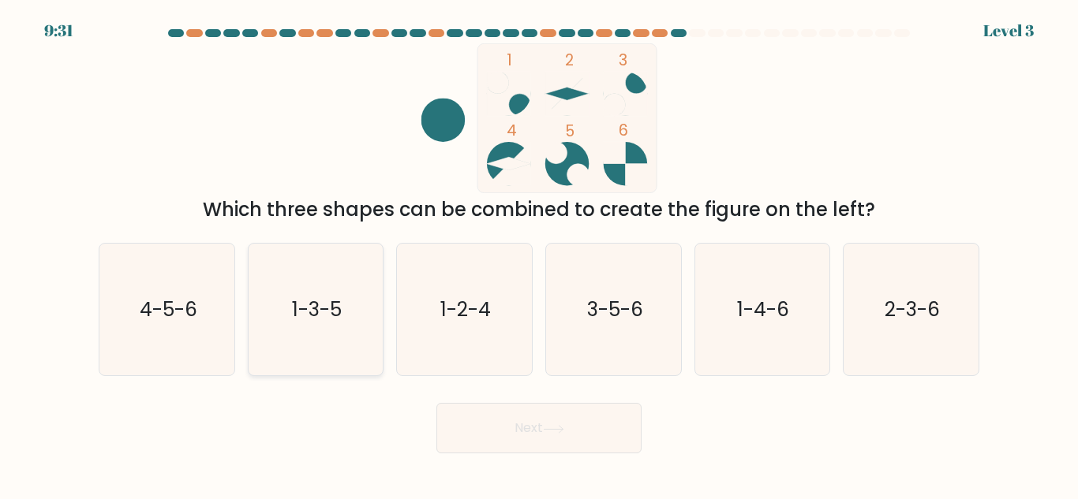
click at [296, 307] on text "1-3-5" at bounding box center [317, 310] width 50 height 28
click at [539, 254] on input "b. 1-3-5" at bounding box center [539, 252] width 1 height 4
radio input "true"
click at [571, 417] on button "Next" at bounding box center [538, 428] width 205 height 50
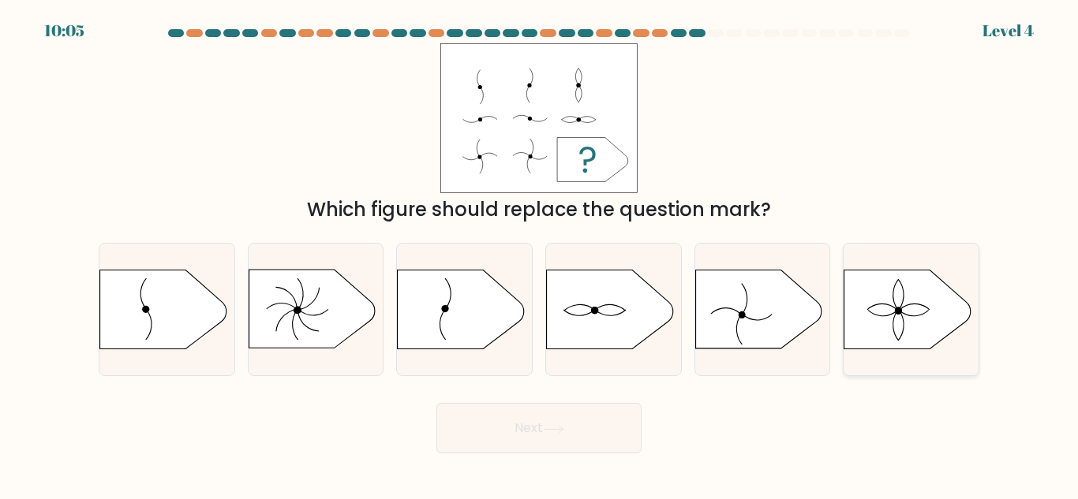
drag, startPoint x: 904, startPoint y: 312, endPoint x: 844, endPoint y: 294, distance: 62.4
click at [899, 308] on icon at bounding box center [910, 310] width 135 height 80
click at [540, 254] on input "f." at bounding box center [539, 252] width 1 height 4
radio input "true"
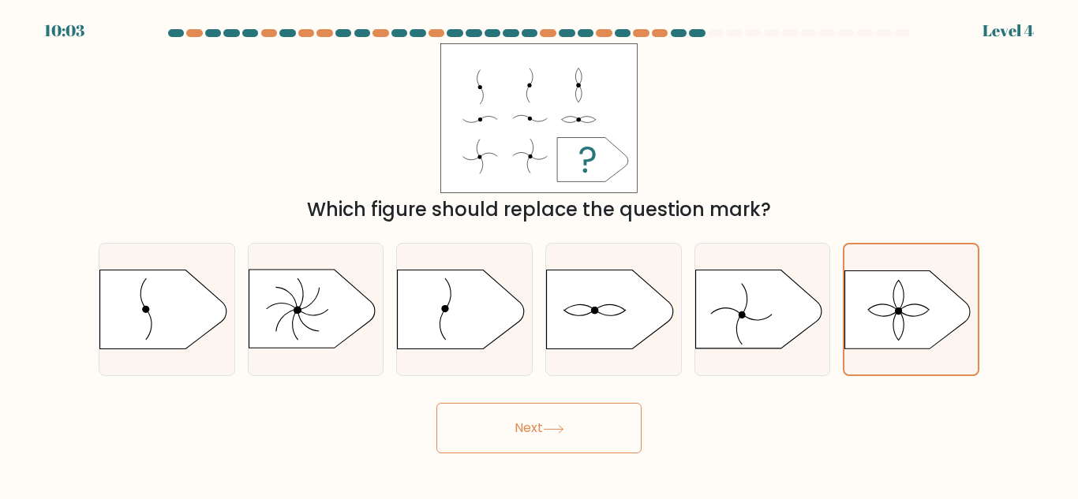
click at [574, 421] on button "Next" at bounding box center [538, 428] width 205 height 50
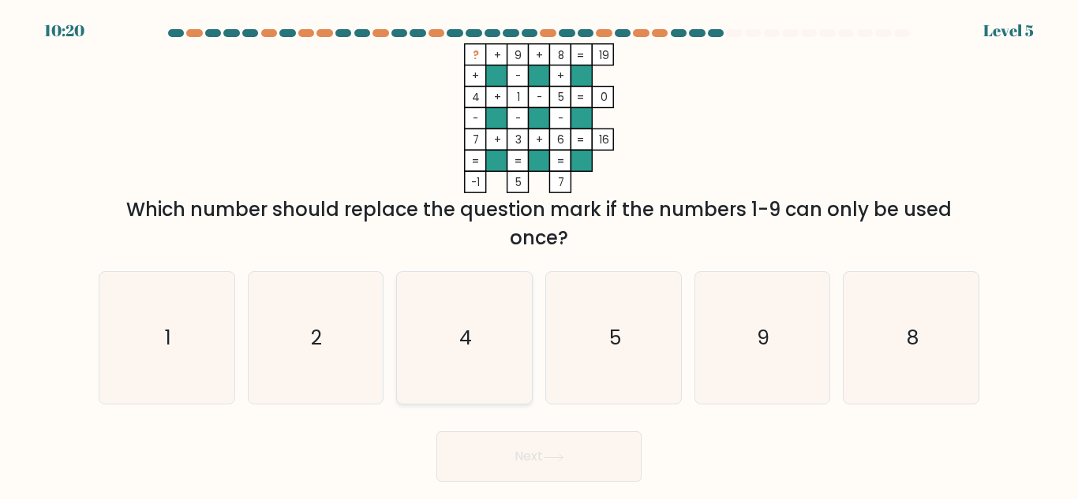
drag, startPoint x: 300, startPoint y: 328, endPoint x: 429, endPoint y: 389, distance: 142.9
click at [300, 327] on icon "2" at bounding box center [315, 338] width 132 height 132
click at [539, 254] on input "b. 2" at bounding box center [539, 252] width 1 height 4
radio input "true"
click at [506, 466] on button "Next" at bounding box center [538, 457] width 205 height 50
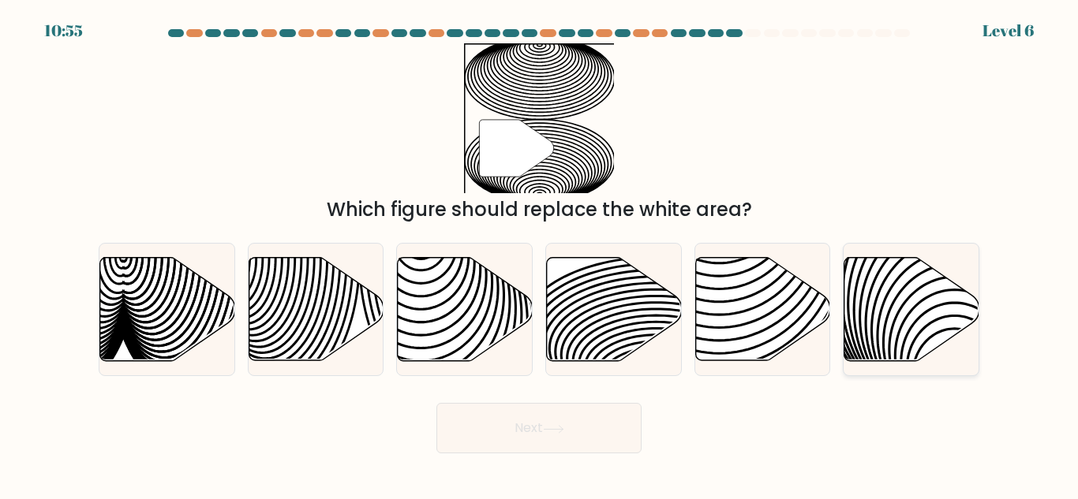
click at [932, 298] on icon at bounding box center [911, 309] width 135 height 103
click at [540, 254] on input "f." at bounding box center [539, 252] width 1 height 4
radio input "true"
click at [523, 429] on button "Next" at bounding box center [538, 428] width 205 height 50
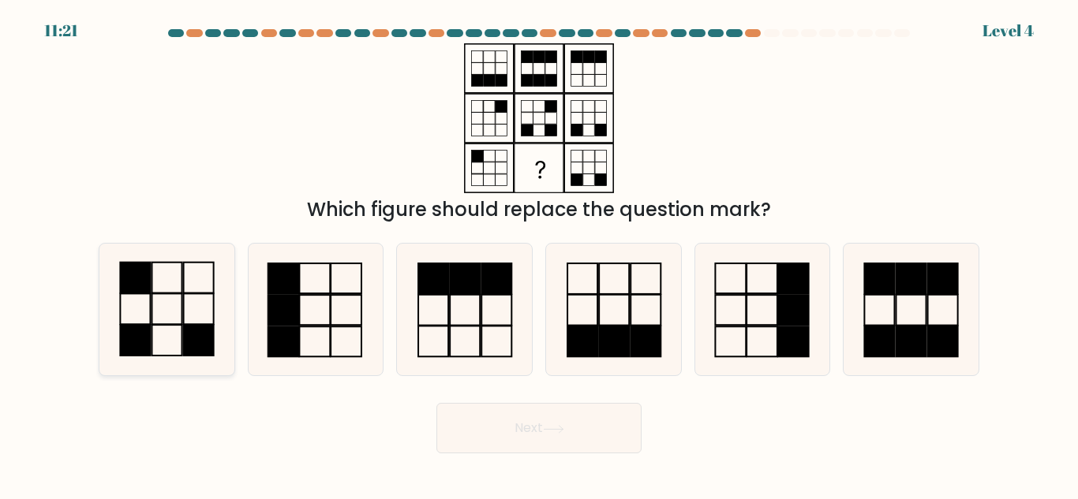
click at [223, 314] on icon at bounding box center [167, 310] width 132 height 132
click at [539, 254] on input "a." at bounding box center [539, 252] width 1 height 4
radio input "true"
click at [570, 417] on button "Next" at bounding box center [538, 428] width 205 height 50
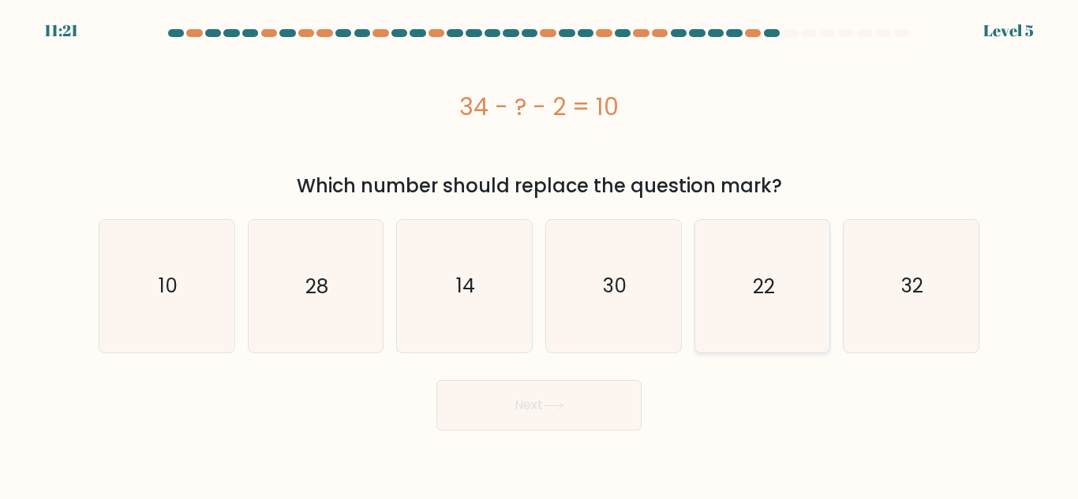
drag, startPoint x: 750, startPoint y: 278, endPoint x: 696, endPoint y: 349, distance: 89.5
click at [752, 278] on icon "22" at bounding box center [762, 286] width 132 height 132
click at [540, 254] on input "e. 22" at bounding box center [539, 252] width 1 height 4
radio input "true"
click at [578, 380] on button "Next" at bounding box center [538, 405] width 205 height 50
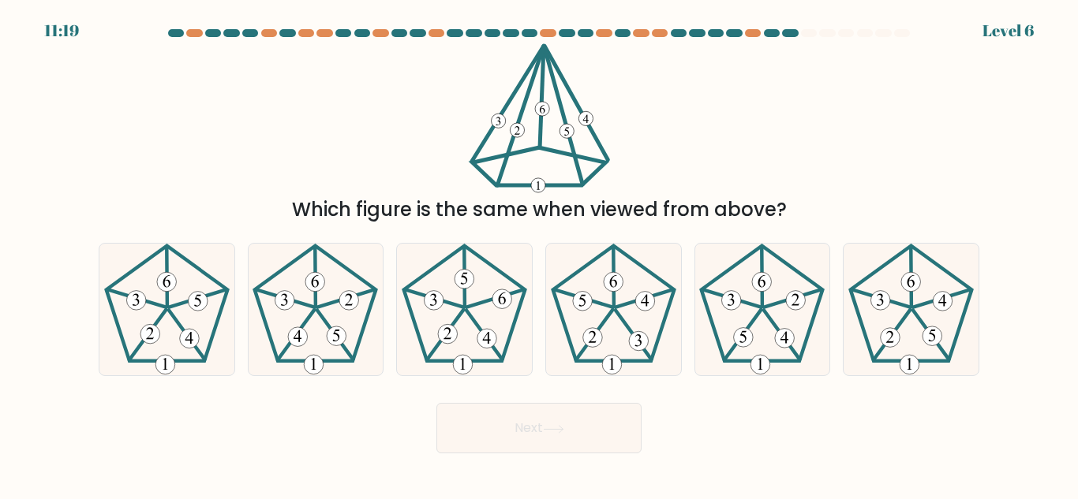
click at [582, 407] on button "Next" at bounding box center [538, 428] width 205 height 50
drag, startPoint x: 150, startPoint y: 294, endPoint x: 202, endPoint y: 308, distance: 54.0
click at [152, 294] on icon at bounding box center [167, 310] width 132 height 132
click at [539, 254] on input "a." at bounding box center [539, 252] width 1 height 4
radio input "true"
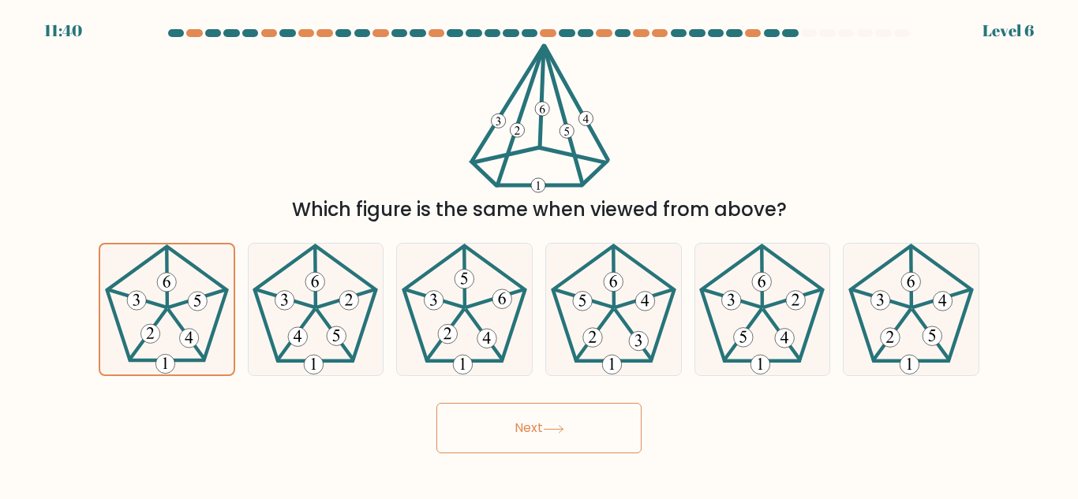
click at [519, 423] on button "Next" at bounding box center [538, 428] width 205 height 50
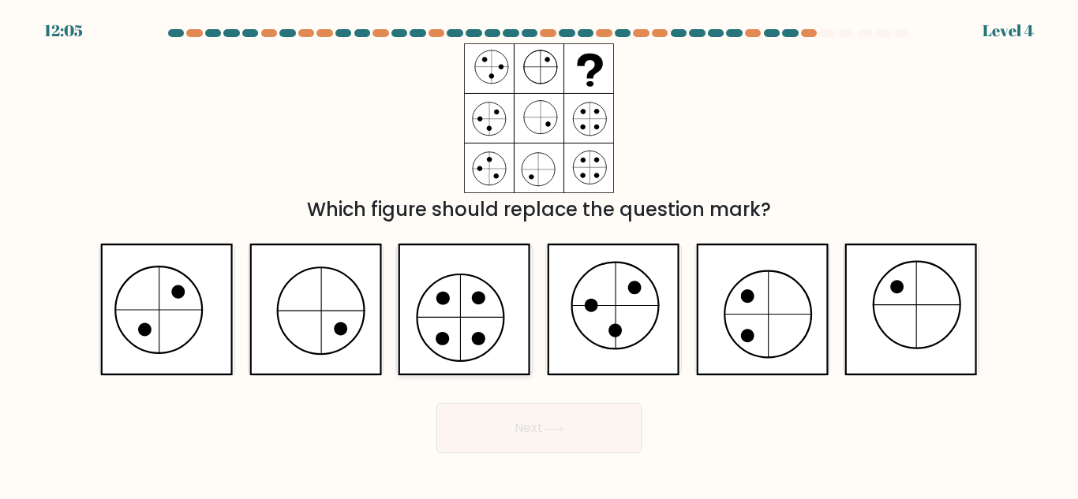
click at [473, 325] on icon at bounding box center [464, 310] width 133 height 132
click at [539, 254] on input "c." at bounding box center [539, 252] width 1 height 4
radio input "true"
click at [522, 421] on button "Next" at bounding box center [538, 428] width 205 height 50
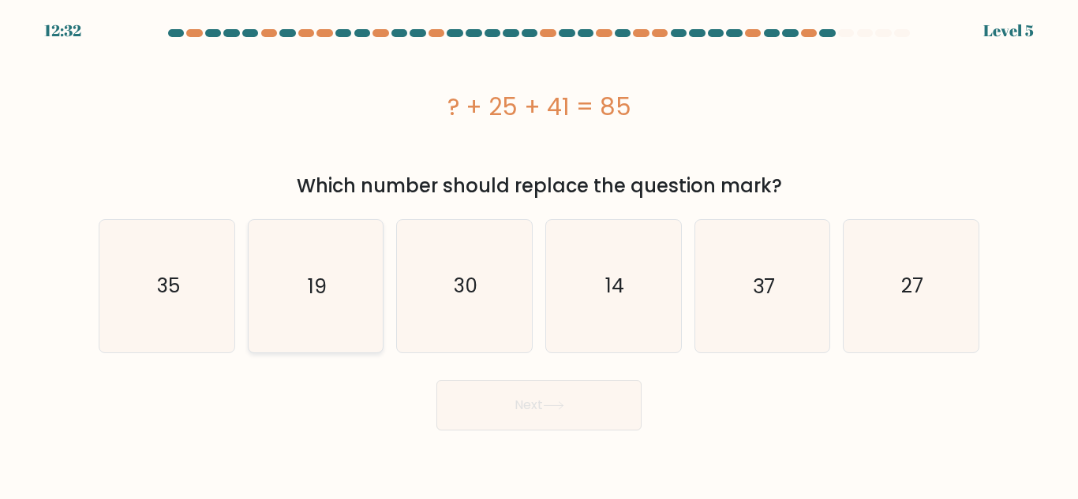
click at [318, 273] on text "19" at bounding box center [317, 286] width 19 height 28
click at [539, 254] on input "b. 19" at bounding box center [539, 252] width 1 height 4
radio input "true"
click at [526, 383] on button "Next" at bounding box center [538, 405] width 205 height 50
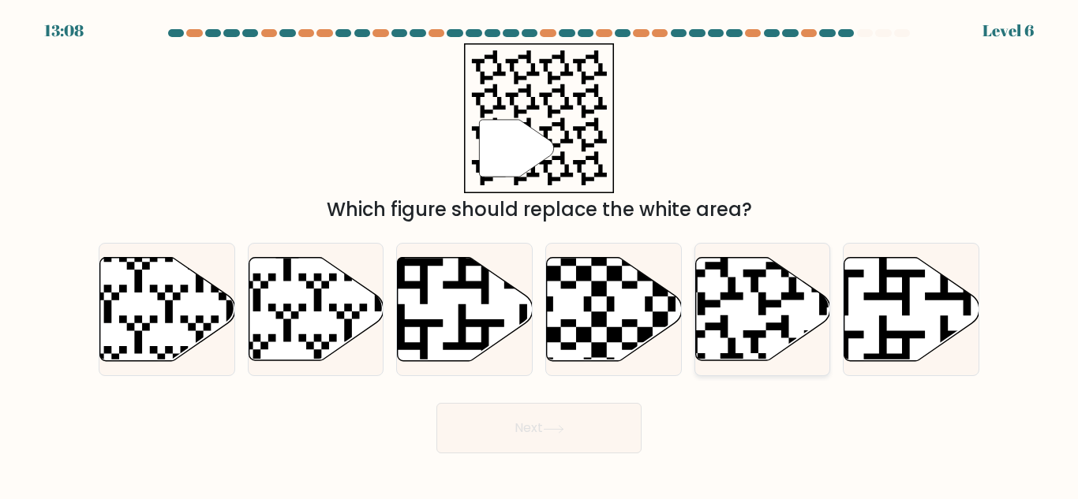
click at [726, 283] on icon at bounding box center [762, 309] width 135 height 103
click at [540, 254] on input "e." at bounding box center [539, 252] width 1 height 4
radio input "true"
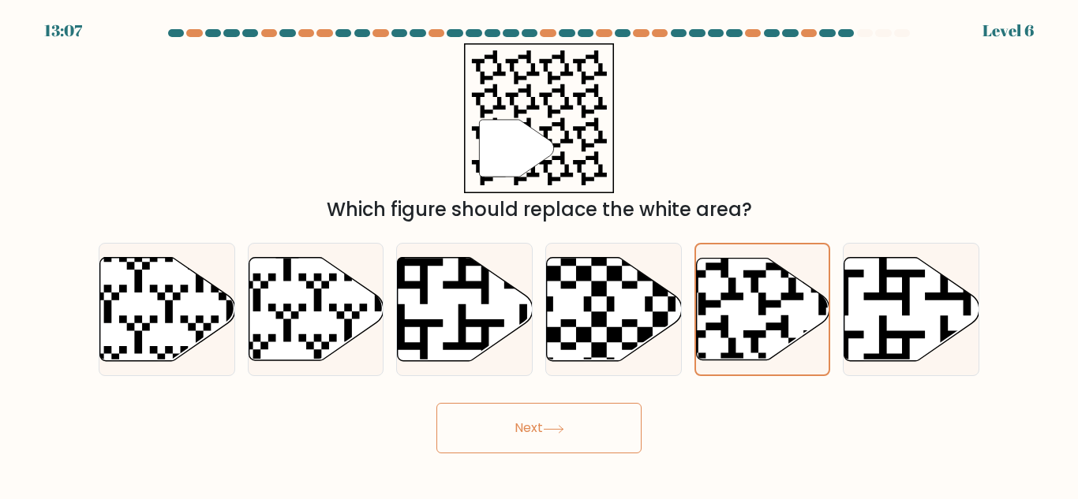
click at [569, 430] on button "Next" at bounding box center [538, 428] width 205 height 50
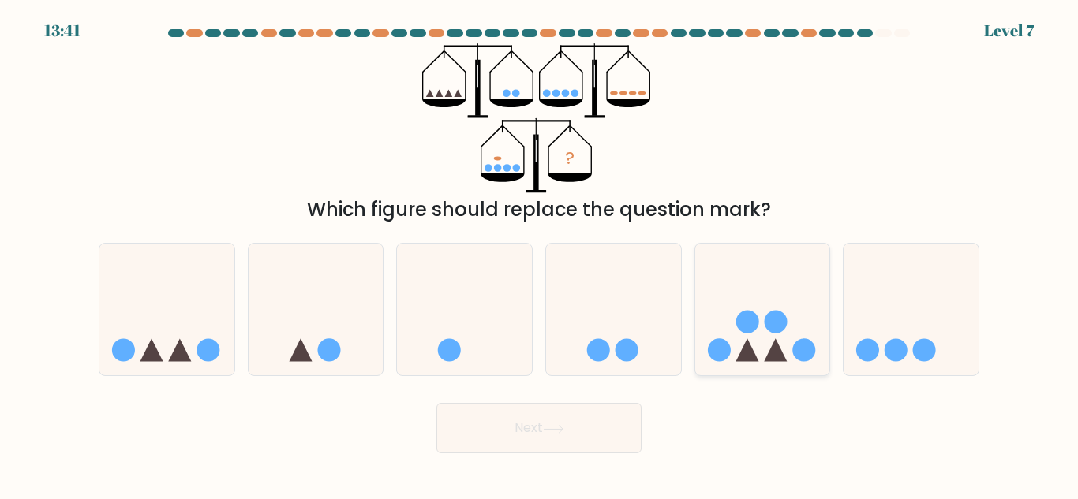
click at [773, 341] on icon at bounding box center [762, 309] width 135 height 111
click at [540, 254] on input "e." at bounding box center [539, 252] width 1 height 4
radio input "true"
click at [604, 428] on button "Next" at bounding box center [538, 428] width 205 height 50
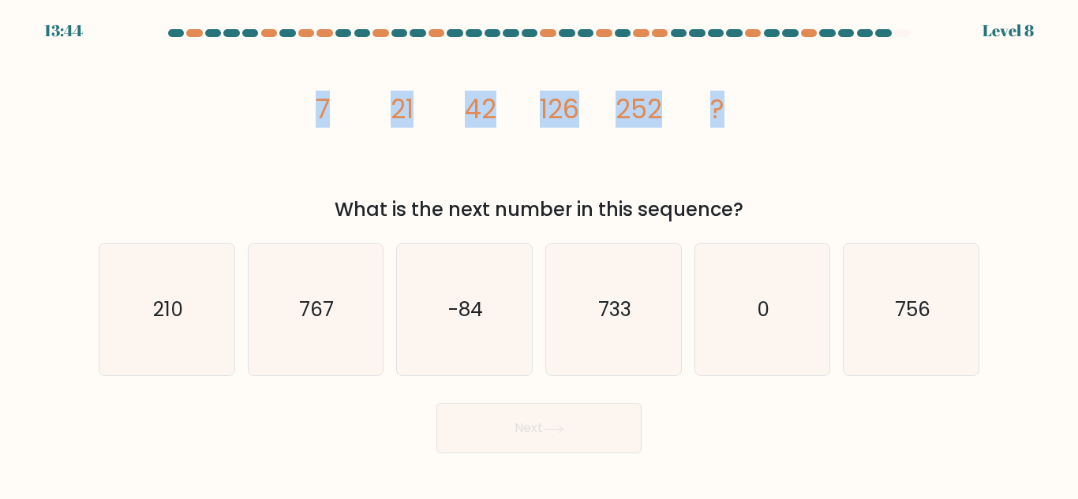
drag, startPoint x: 311, startPoint y: 107, endPoint x: 874, endPoint y: 132, distance: 563.9
click at [874, 132] on div "image/svg+xml 7 21 42 126 252 ? What is the next number in this sequence?" at bounding box center [538, 133] width 899 height 181
copy g "7 21 42 126 252 ?"
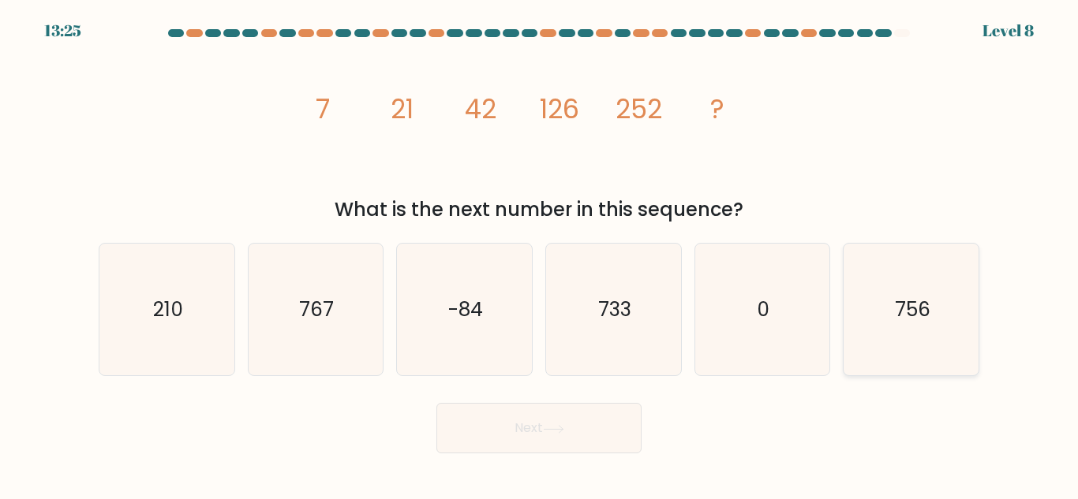
click at [898, 314] on text "756" at bounding box center [913, 310] width 36 height 28
click at [540, 254] on input "f. 756" at bounding box center [539, 252] width 1 height 4
radio input "true"
click at [522, 424] on button "Next" at bounding box center [538, 428] width 205 height 50
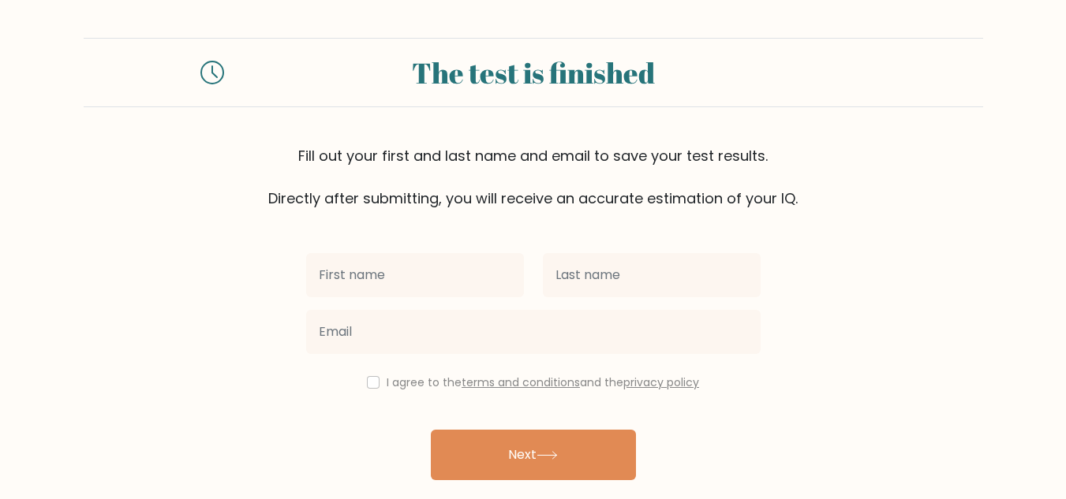
click at [398, 268] on input "text" at bounding box center [415, 275] width 218 height 44
type input "[PERSON_NAME]"
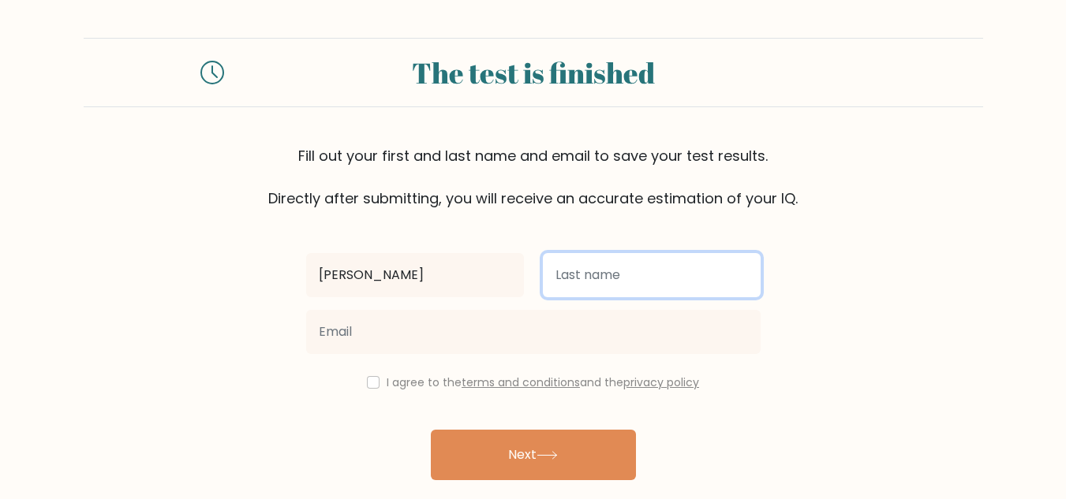
click at [627, 282] on input "text" at bounding box center [652, 275] width 218 height 44
type input "Montano"
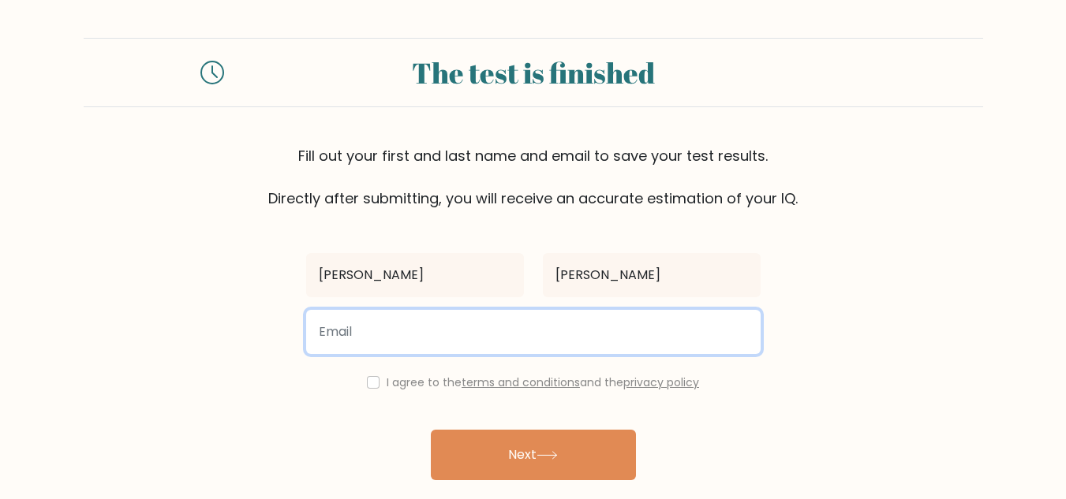
click at [385, 331] on input "email" at bounding box center [533, 332] width 454 height 44
type input "michellezapantamontano@gmail.com"
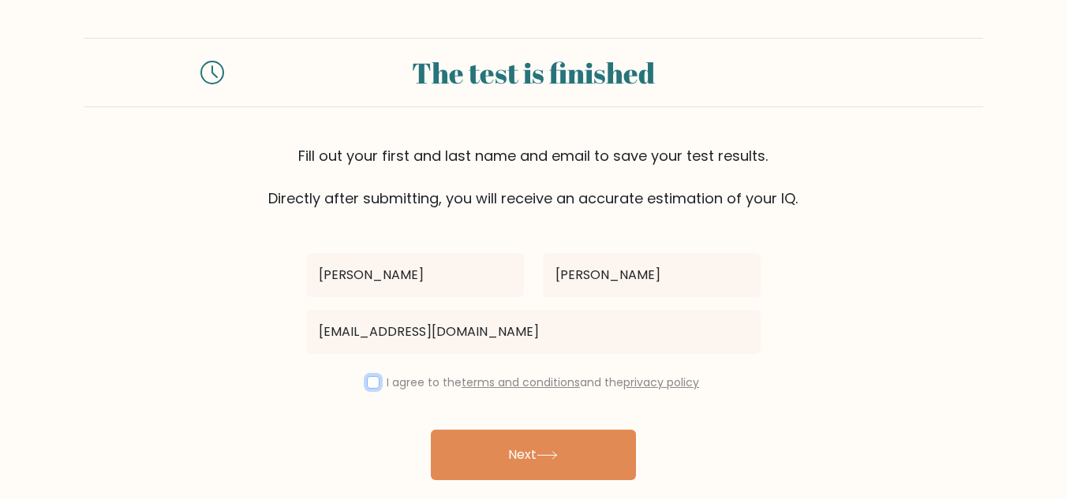
click at [370, 388] on input "checkbox" at bounding box center [373, 382] width 13 height 13
checkbox input "true"
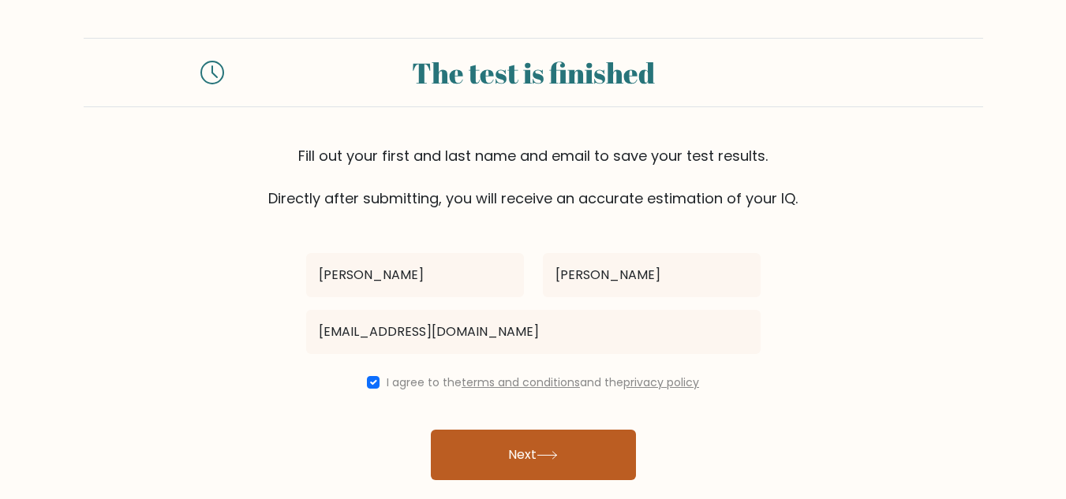
click at [545, 451] on button "Next" at bounding box center [533, 455] width 205 height 50
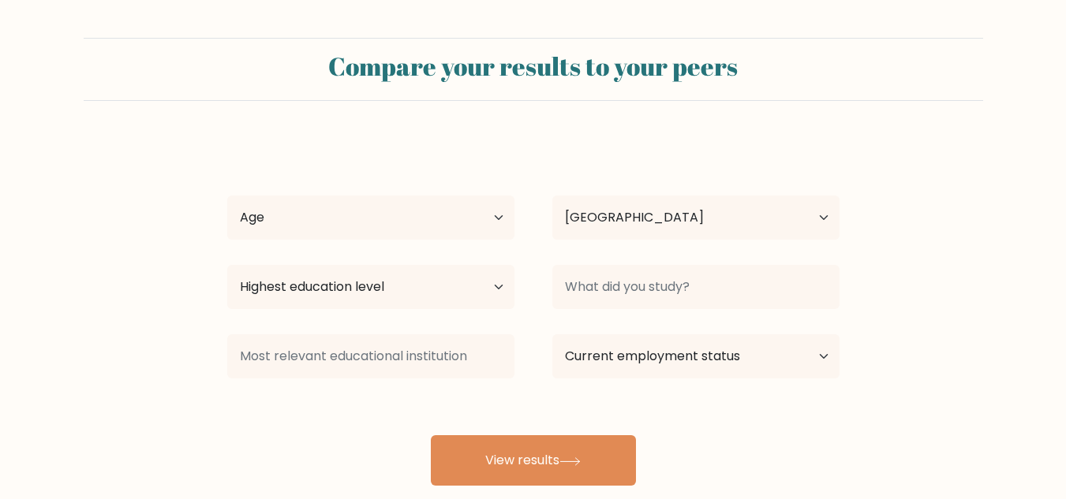
select select "PH"
click at [495, 208] on select "Age Under 18 years old 18-24 years old 25-34 years old 35-44 years old 45-54 ye…" at bounding box center [370, 218] width 287 height 44
select select "25_34"
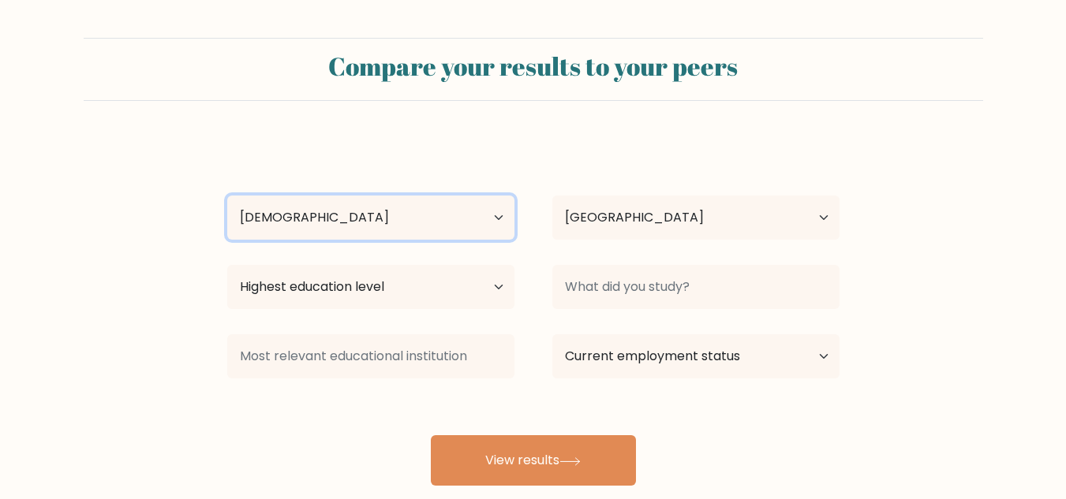
click at [227, 196] on select "Age Under 18 years old 18-24 years old 25-34 years old 35-44 years old 45-54 ye…" at bounding box center [370, 218] width 287 height 44
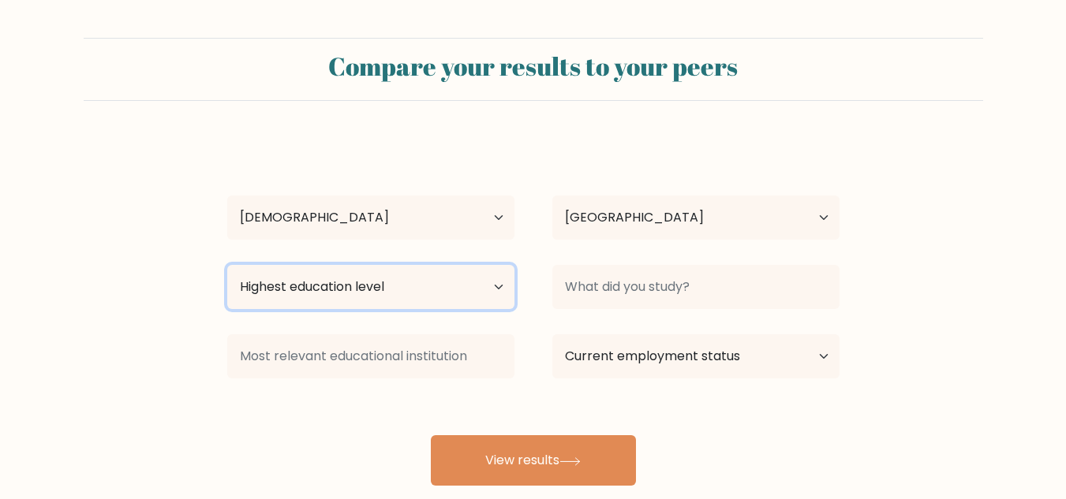
click at [499, 283] on select "Highest education level No schooling Primary Lower Secondary Upper Secondary Oc…" at bounding box center [370, 287] width 287 height 44
click at [227, 265] on select "Highest education level No schooling Primary Lower Secondary Upper Secondary Oc…" at bounding box center [370, 287] width 287 height 44
drag, startPoint x: 482, startPoint y: 309, endPoint x: 479, endPoint y: 297, distance: 12.2
click at [482, 309] on select "Highest education level No schooling Primary Lower Secondary Upper Secondary Oc…" at bounding box center [370, 287] width 287 height 44
click at [227, 265] on select "Highest education level No schooling Primary Lower Secondary Upper Secondary Oc…" at bounding box center [370, 287] width 287 height 44
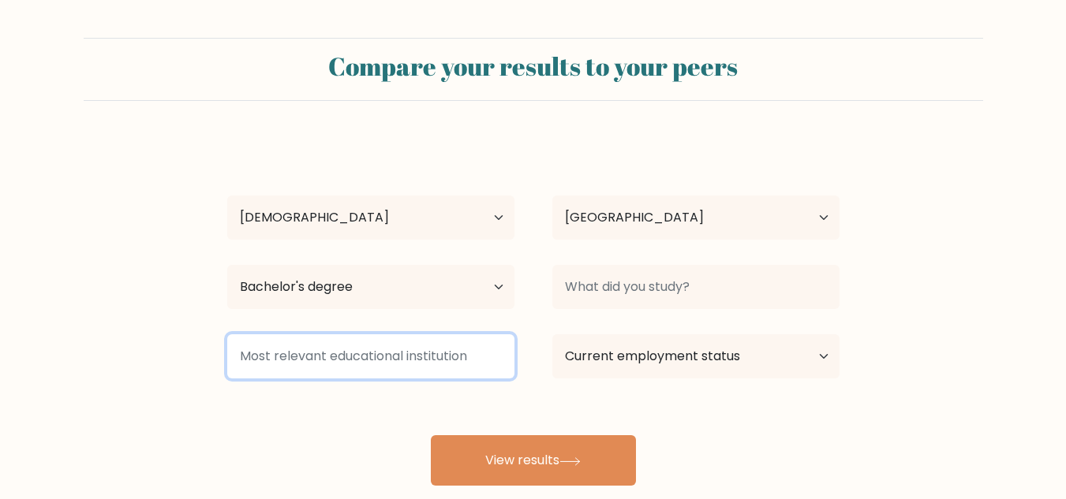
click at [355, 361] on input at bounding box center [370, 357] width 287 height 44
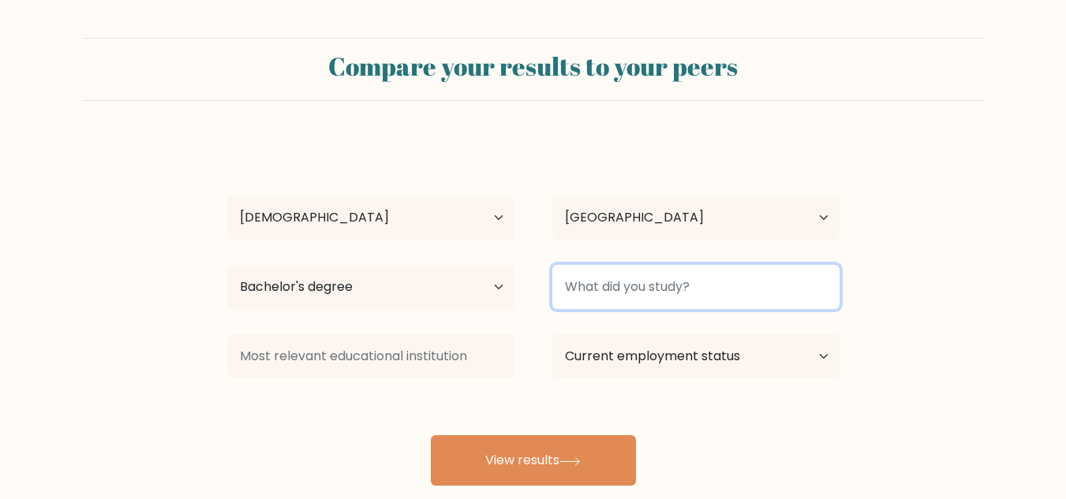
click at [675, 282] on input at bounding box center [695, 287] width 287 height 44
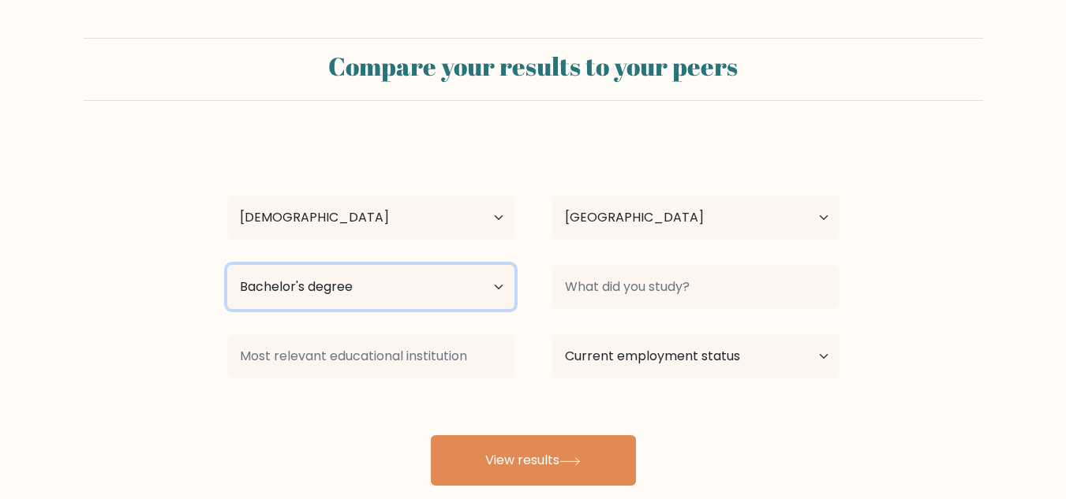
drag, startPoint x: 499, startPoint y: 283, endPoint x: 479, endPoint y: 267, distance: 25.3
click at [499, 283] on select "Highest education level No schooling Primary Lower Secondary Upper Secondary Oc…" at bounding box center [370, 287] width 287 height 44
click at [227, 265] on select "Highest education level No schooling Primary Lower Secondary Upper Secondary Oc…" at bounding box center [370, 287] width 287 height 44
click at [491, 284] on select "Highest education level No schooling Primary Lower Secondary Upper Secondary Oc…" at bounding box center [370, 287] width 287 height 44
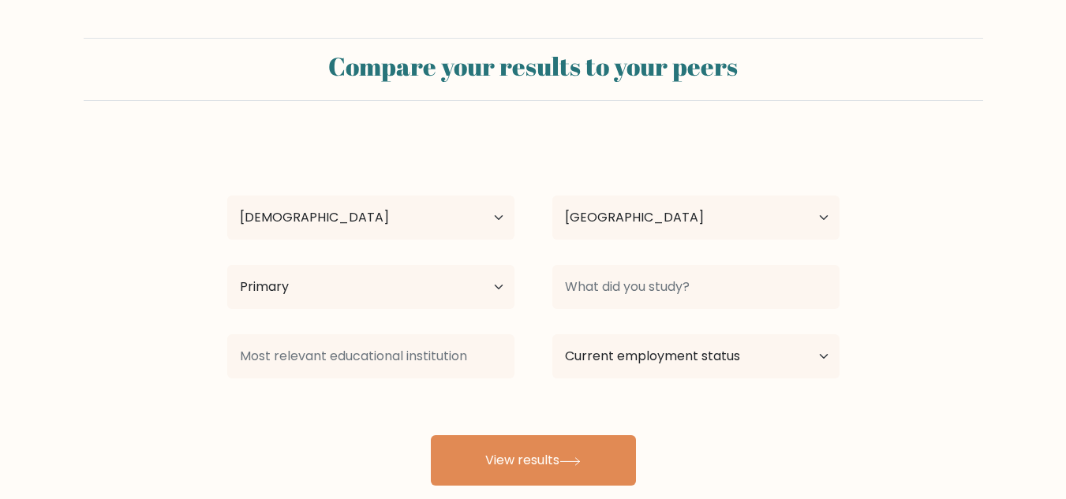
click at [544, 244] on div "Country Afghanistan Albania Algeria American Samoa Andorra Angola Anguilla Anta…" at bounding box center [695, 217] width 325 height 57
click at [487, 286] on select "Highest education level No schooling Primary Lower Secondary Upper Secondary Oc…" at bounding box center [370, 287] width 287 height 44
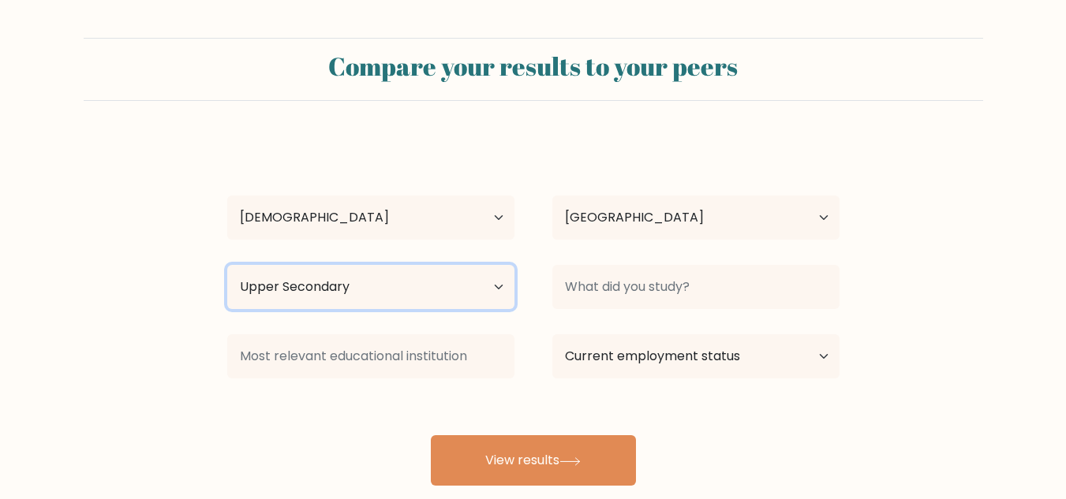
click at [227, 265] on select "Highest education level No schooling Primary Lower Secondary Upper Secondary Oc…" at bounding box center [370, 287] width 287 height 44
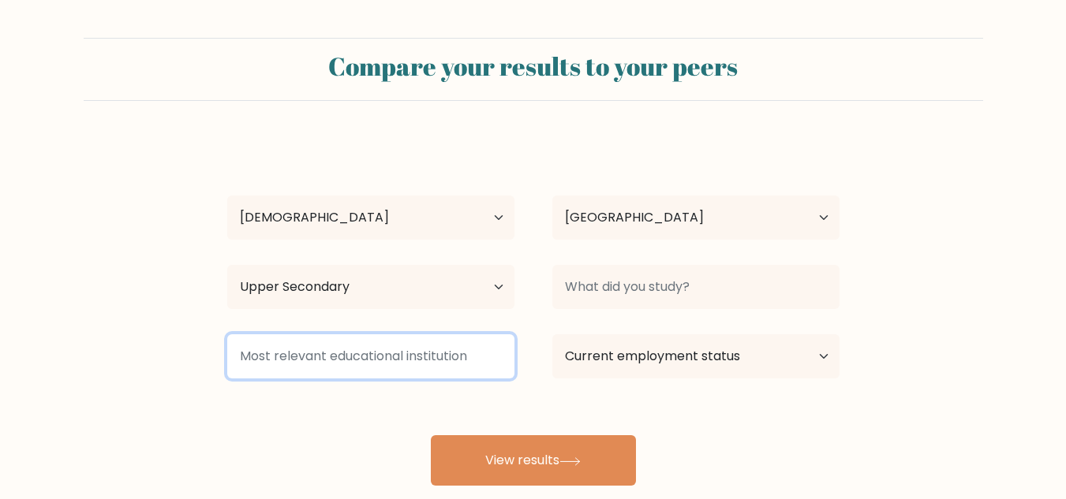
click at [391, 363] on input at bounding box center [370, 357] width 287 height 44
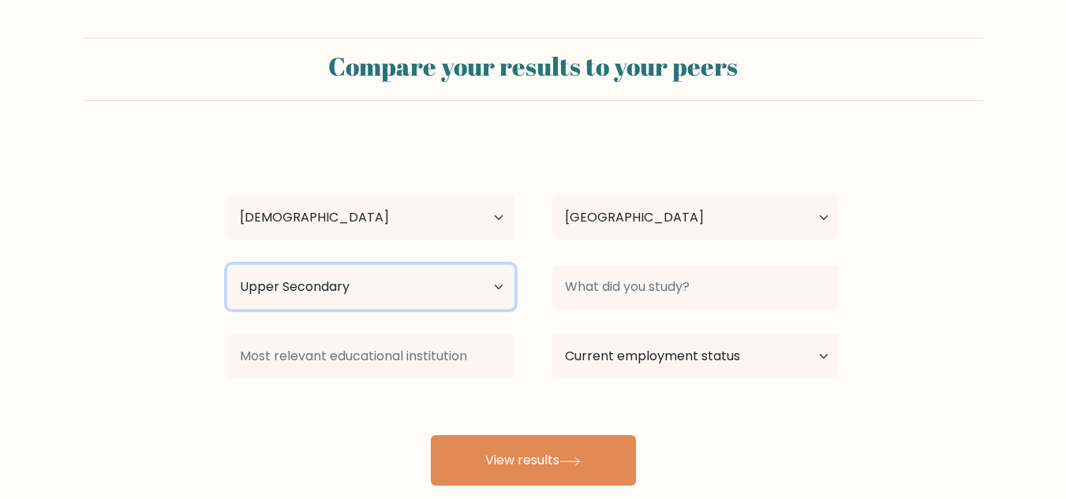
click at [488, 286] on select "Highest education level No schooling Primary Lower Secondary Upper Secondary Oc…" at bounding box center [370, 287] width 287 height 44
select select "bachelors_degree"
click at [227, 265] on select "Highest education level No schooling Primary Lower Secondary Upper Secondary Oc…" at bounding box center [370, 287] width 287 height 44
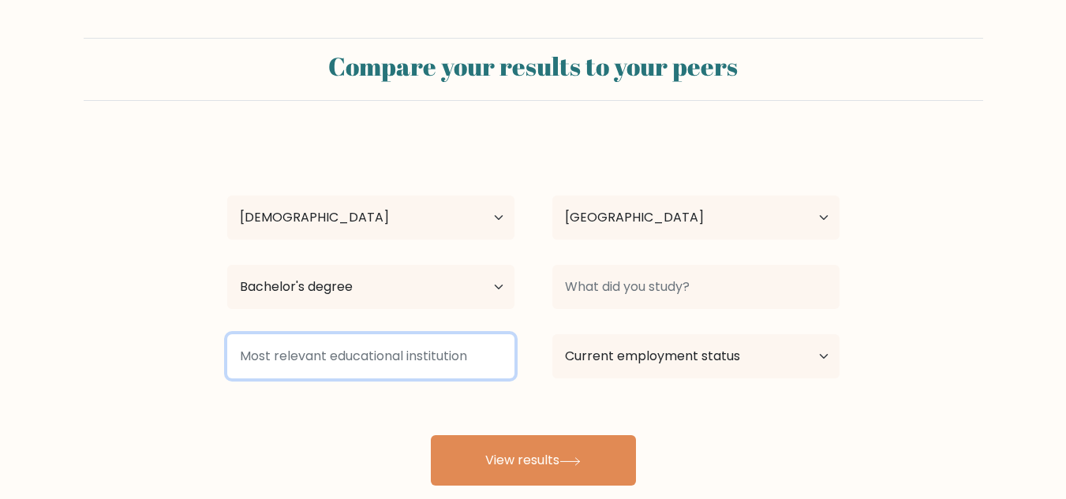
click at [389, 356] on input at bounding box center [370, 357] width 287 height 44
drag, startPoint x: 392, startPoint y: 361, endPoint x: 402, endPoint y: 360, distance: 10.3
click at [392, 360] on input at bounding box center [370, 357] width 287 height 44
type input "u"
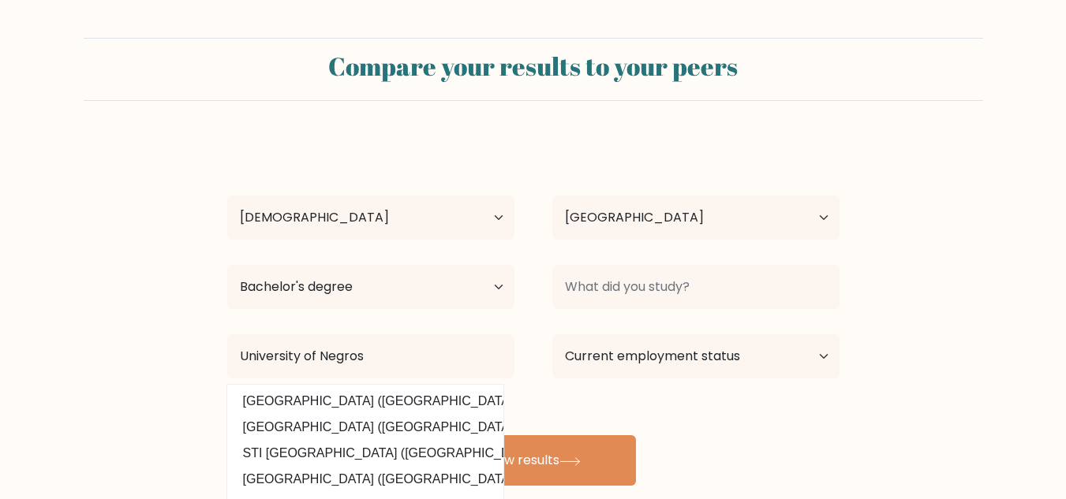
click at [417, 398] on div "Michelle Montano Age Under 18 years old 18-24 years old 25-34 years old 35-44 y…" at bounding box center [533, 312] width 631 height 347
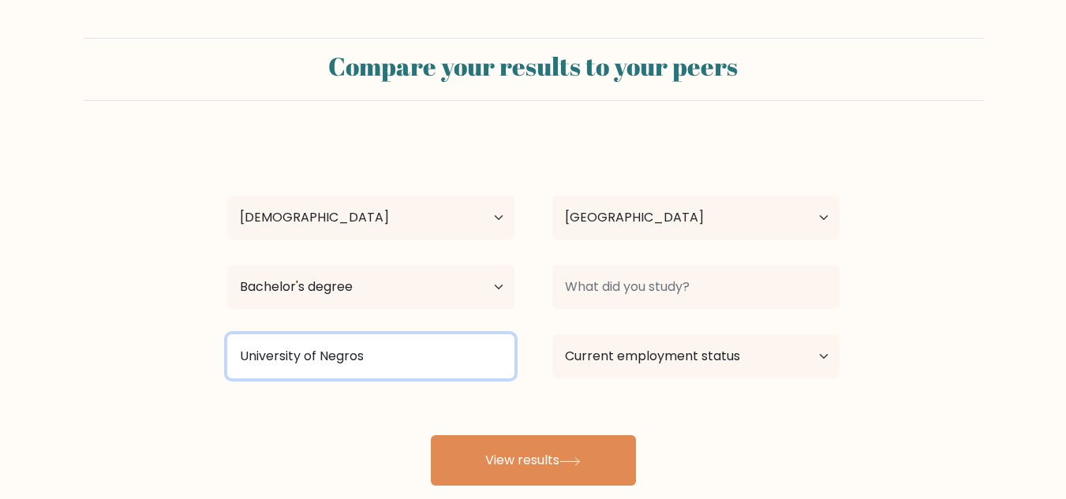
click at [390, 364] on input "University of Negros" at bounding box center [370, 357] width 287 height 44
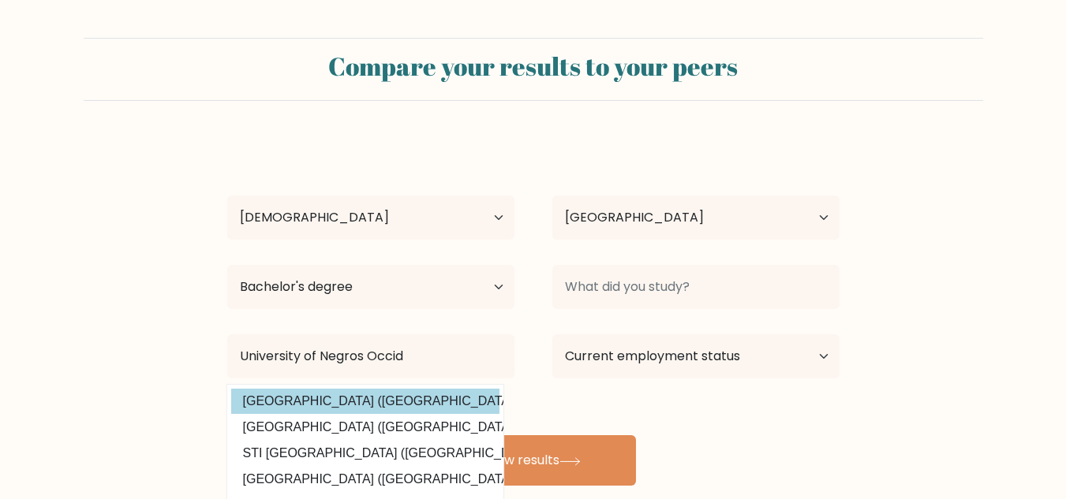
click at [387, 408] on option "University of Negros Occidental - Recoletos (Philippines)" at bounding box center [365, 401] width 268 height 25
type input "University of Negros Occidental - Recoletos"
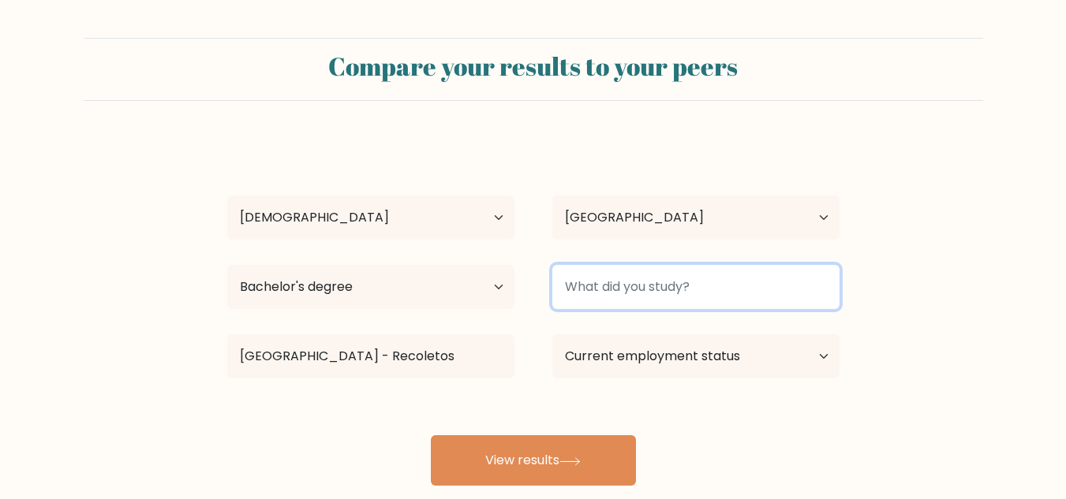
click at [736, 282] on input at bounding box center [695, 287] width 287 height 44
type input "b"
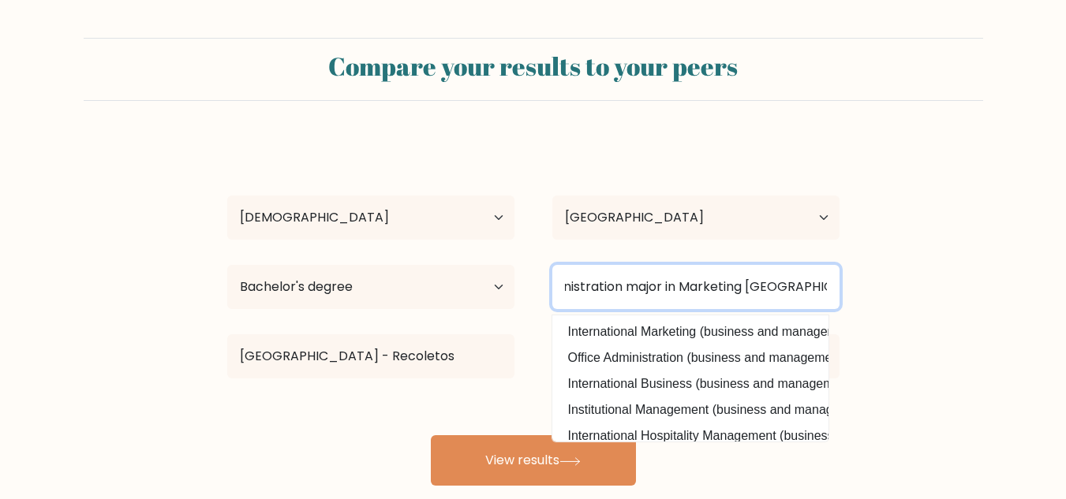
scroll to position [0, 241]
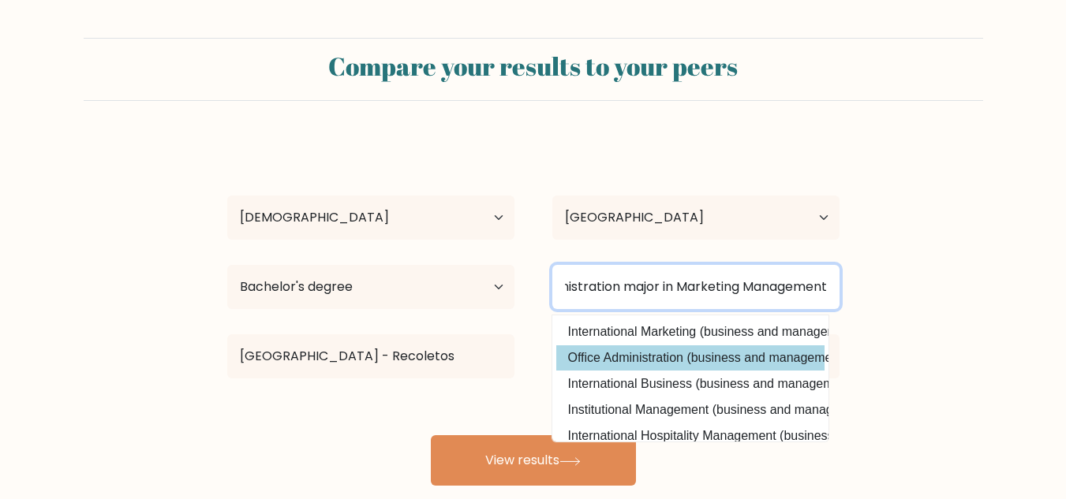
type input "Bachelor of Science in Business Administration major in Marketing Management"
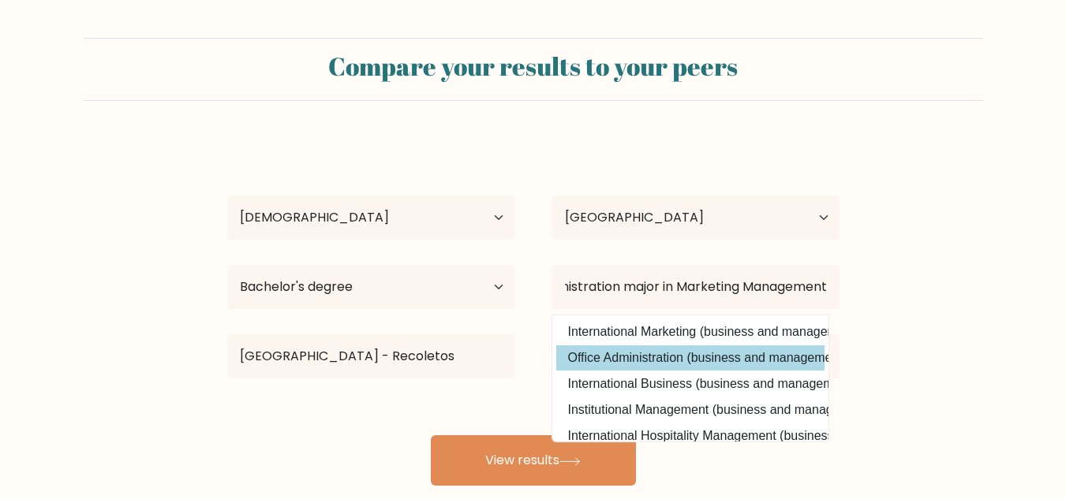
scroll to position [0, 0]
click at [612, 360] on div "Michelle Montano Age Under 18 years old 18-24 years old 25-34 years old 35-44 y…" at bounding box center [533, 312] width 631 height 347
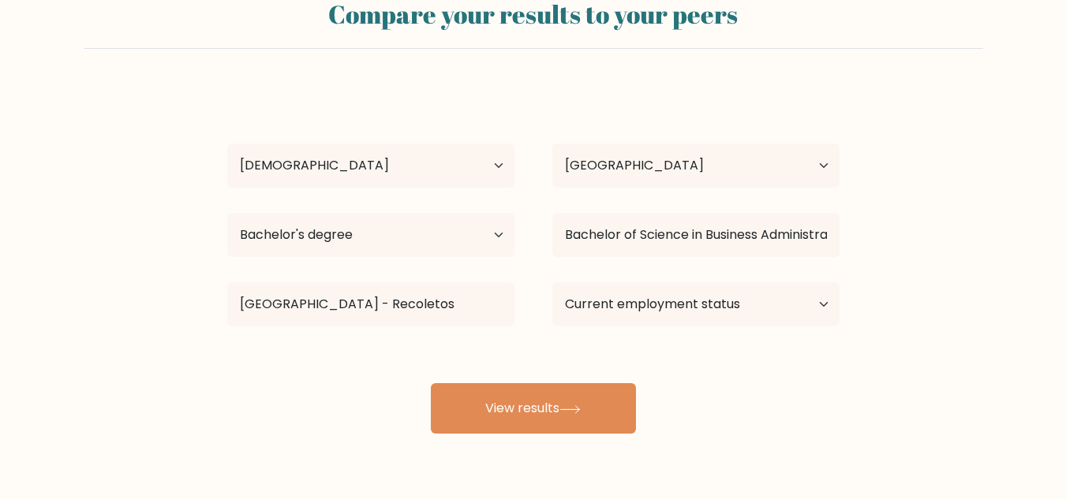
scroll to position [79, 0]
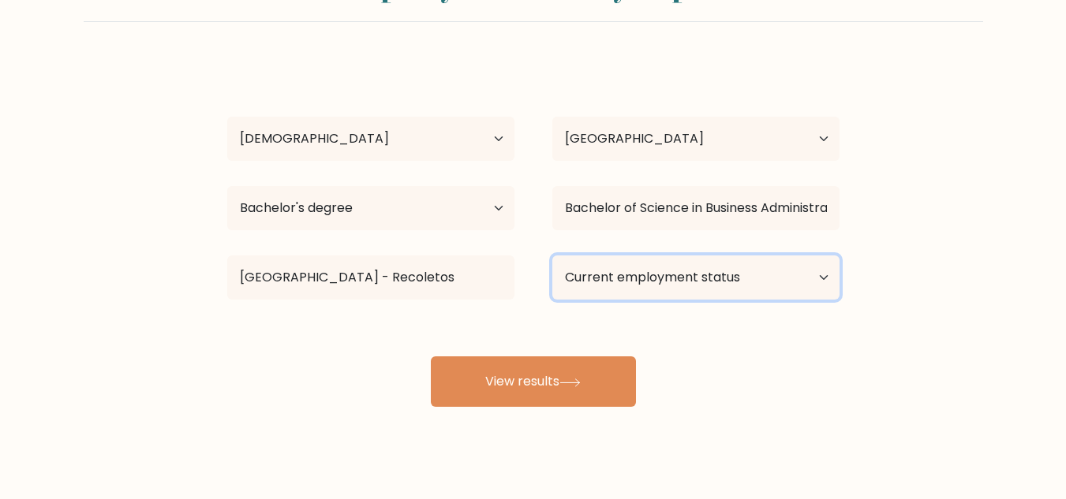
click at [768, 277] on select "Current employment status Employed Student Retired Other / prefer not to answer" at bounding box center [695, 278] width 287 height 44
select select "other"
click at [552, 256] on select "Current employment status Employed Student Retired Other / prefer not to answer" at bounding box center [695, 278] width 287 height 44
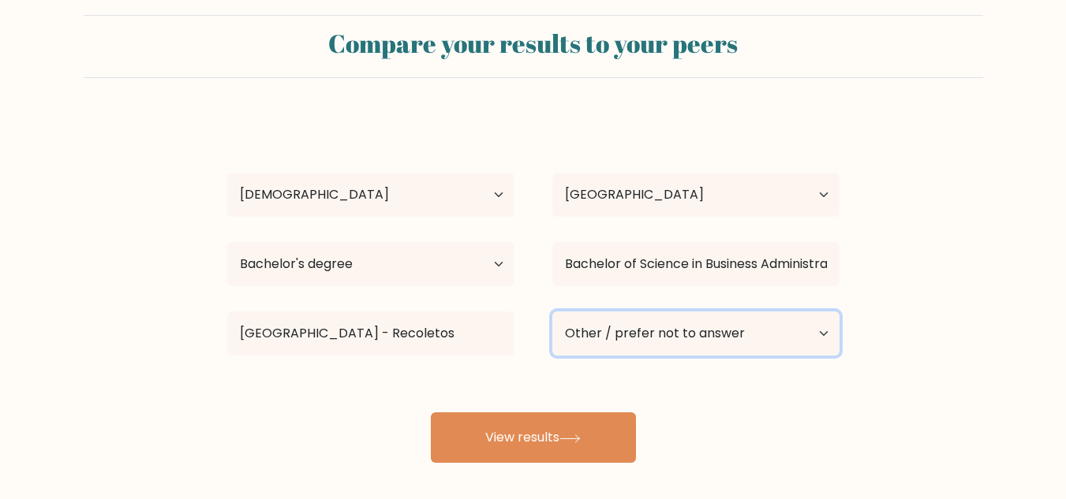
scroll to position [0, 0]
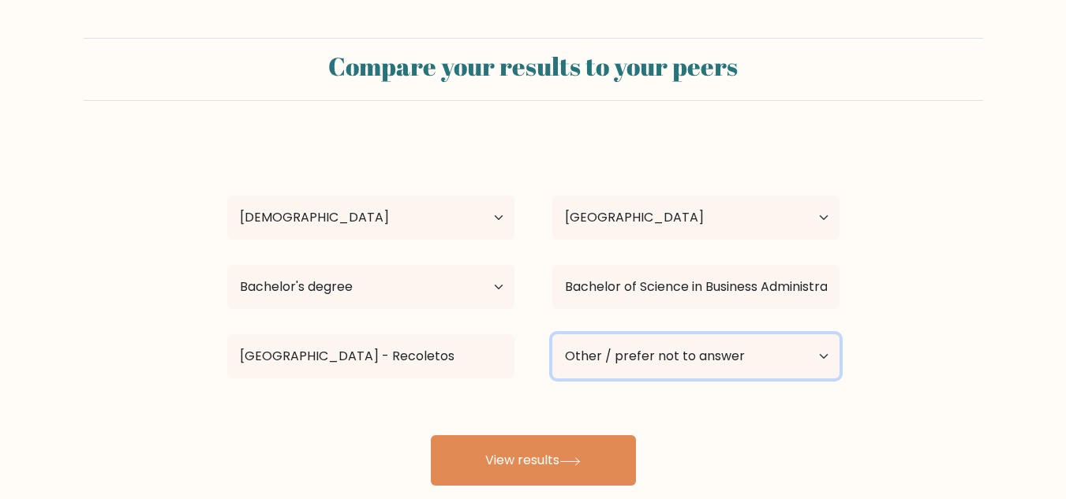
click at [693, 362] on select "Current employment status Employed Student Retired Other / prefer not to answer" at bounding box center [695, 357] width 287 height 44
click at [552, 335] on select "Current employment status Employed Student Retired Other / prefer not to answer" at bounding box center [695, 357] width 287 height 44
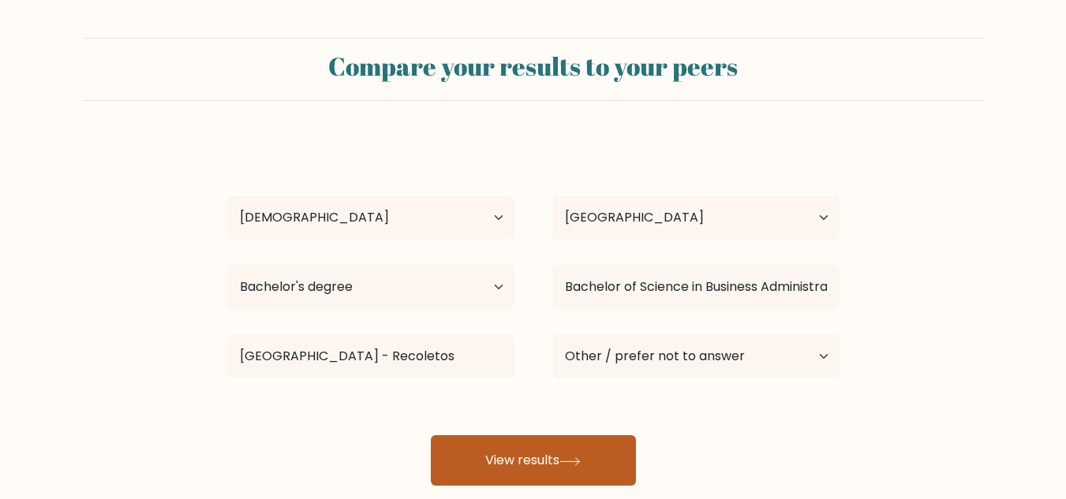
click at [544, 460] on button "View results" at bounding box center [533, 461] width 205 height 50
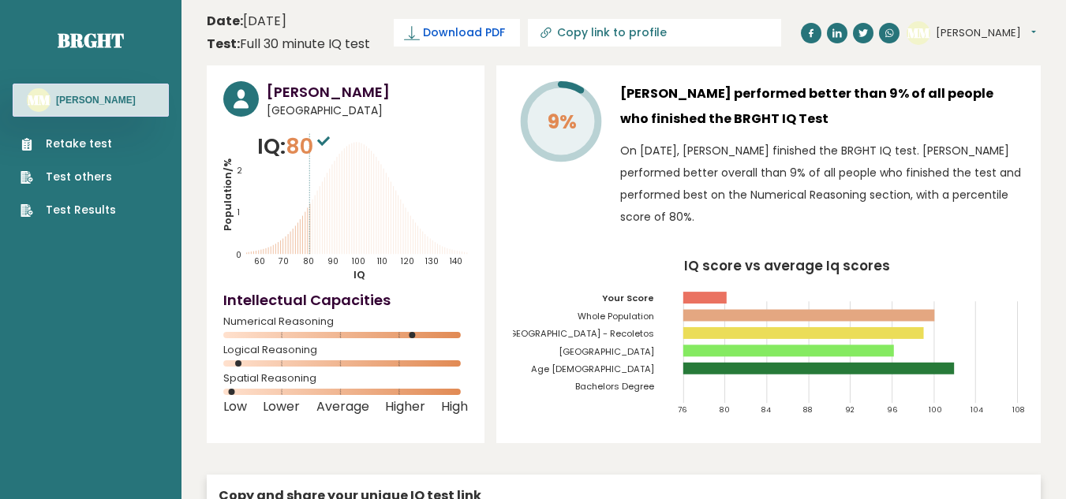
click at [444, 32] on span "Download PDF" at bounding box center [464, 32] width 82 height 17
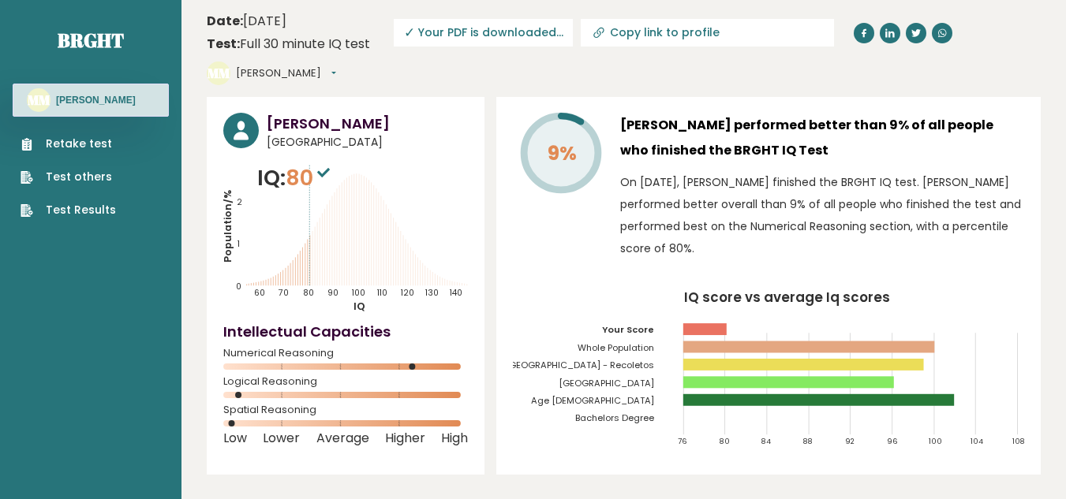
click at [336, 65] on button "Michelle" at bounding box center [286, 73] width 100 height 16
click at [317, 153] on link "Logout" at bounding box center [277, 164] width 80 height 22
